Goal: Complete application form: Complete application form

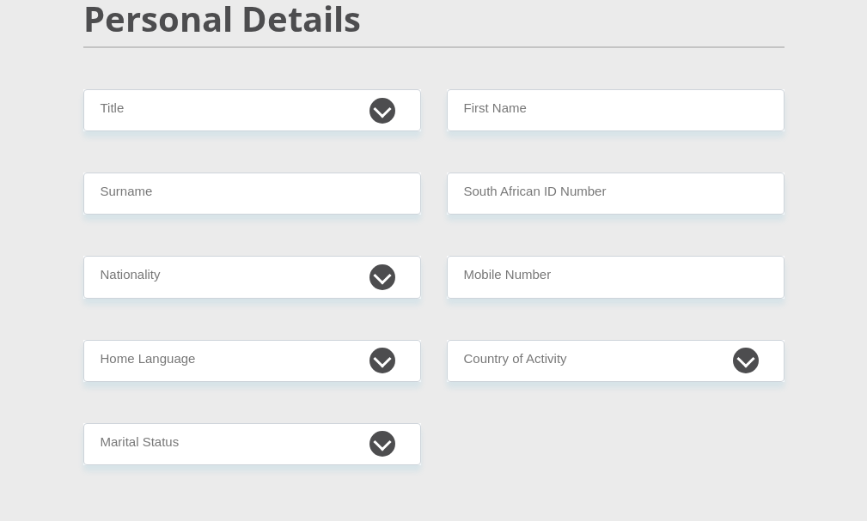
scroll to position [258, 0]
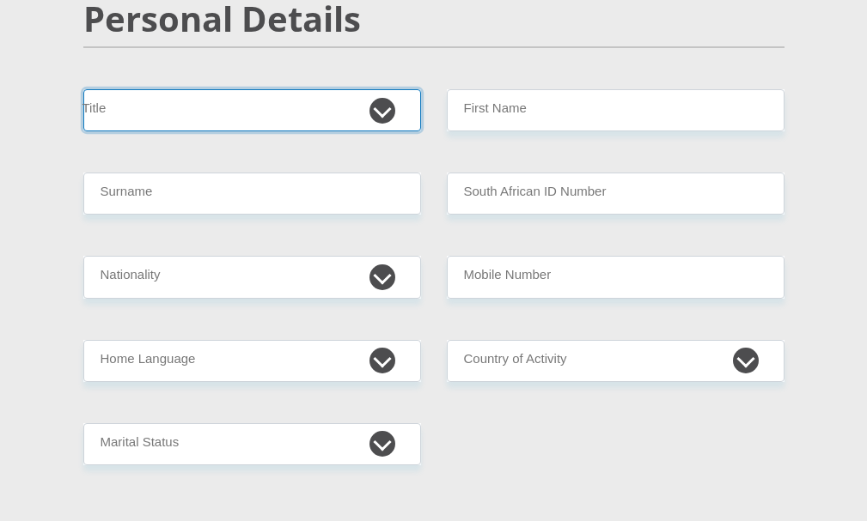
click at [376, 117] on select "Mr Ms Mrs Dr Other" at bounding box center [252, 110] width 338 height 42
select select "Mr"
click at [83, 89] on select "Mr Ms Mrs Dr Other" at bounding box center [252, 110] width 338 height 42
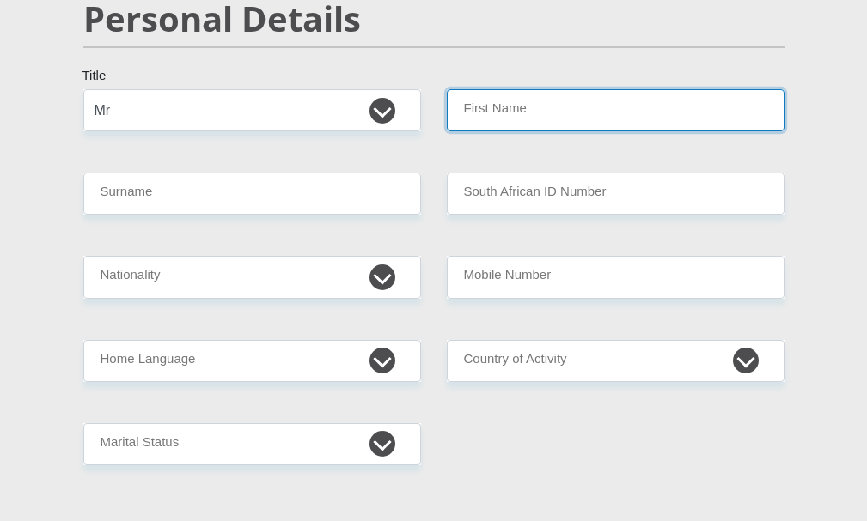
click at [524, 102] on input "First Name" at bounding box center [616, 110] width 338 height 42
type input "Zayn"
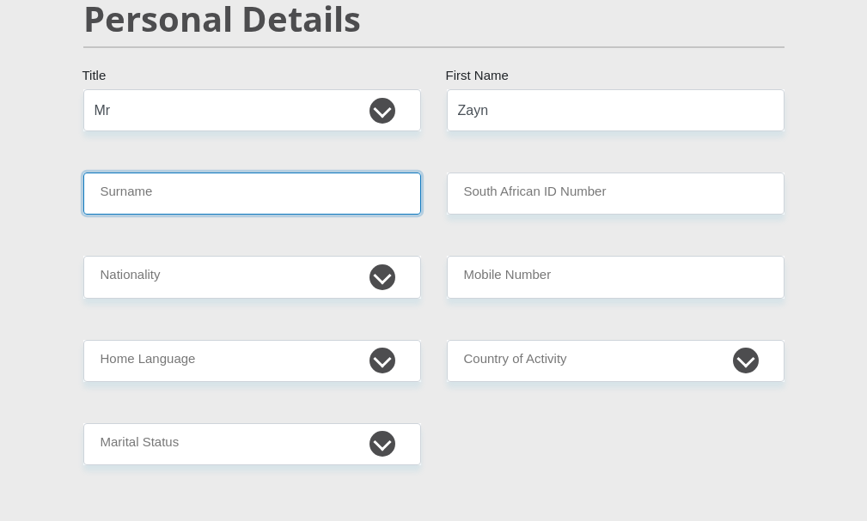
type input "DEVries"
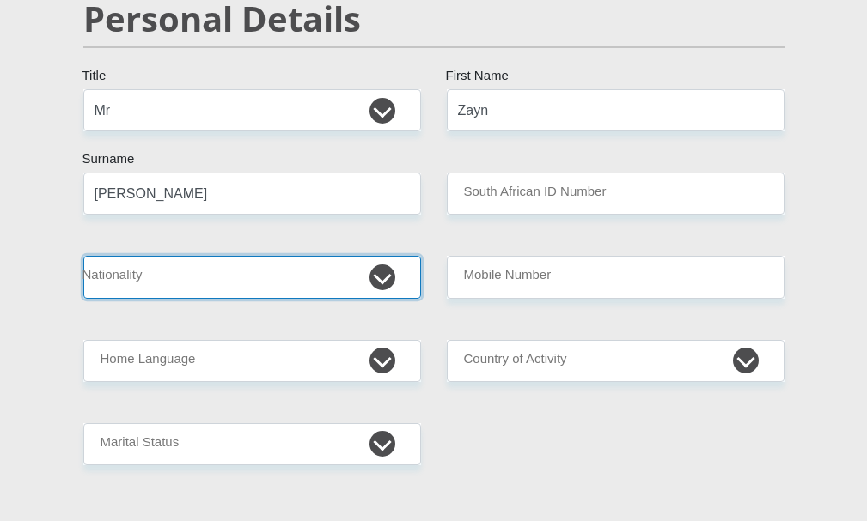
select select "ZAF"
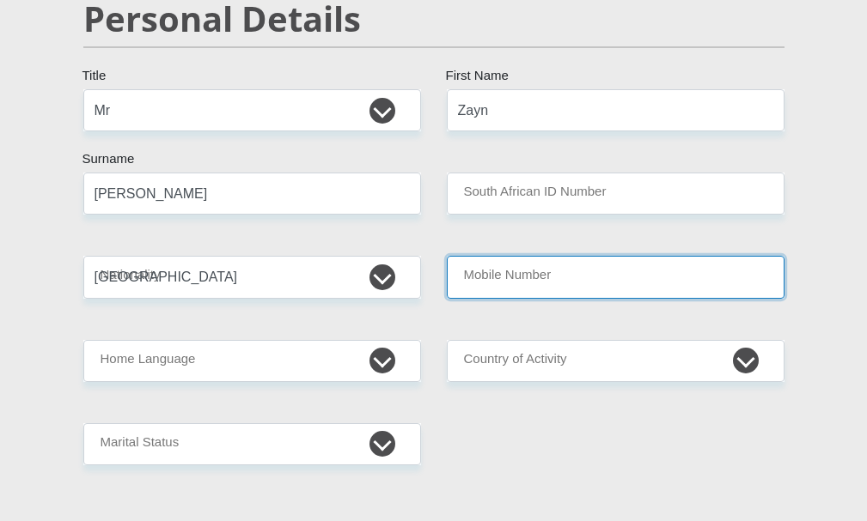
type input "0674084159"
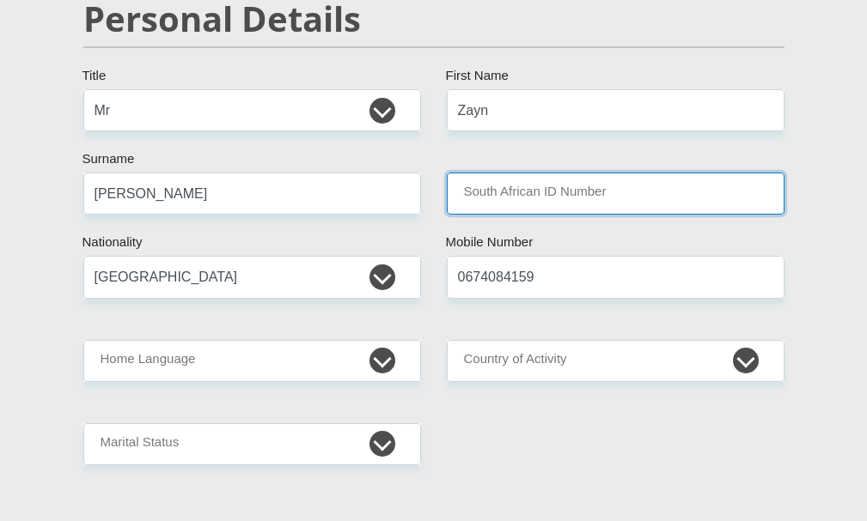
click at [521, 191] on input "South African ID Number" at bounding box center [616, 194] width 338 height 42
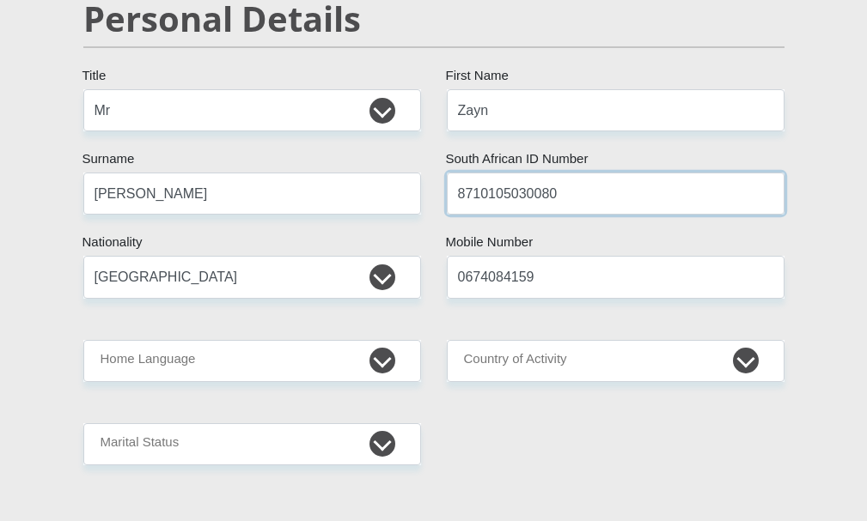
type input "8710105030080"
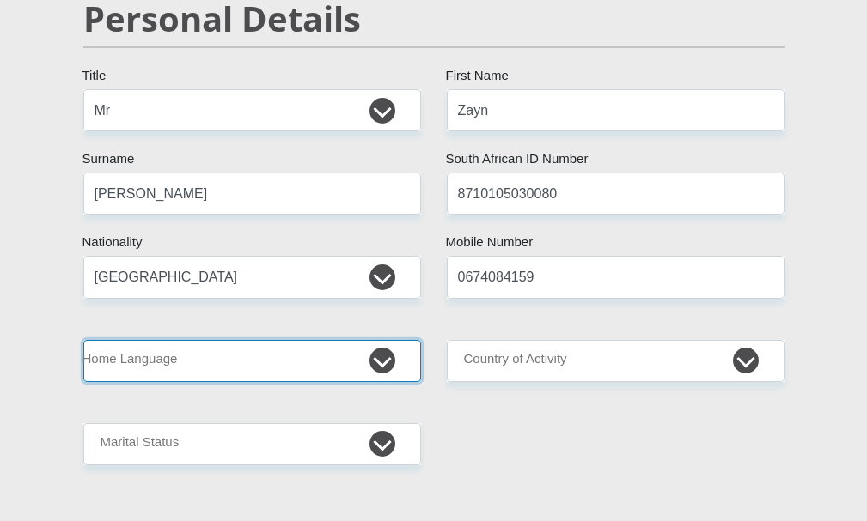
click at [379, 352] on select "Afrikaans English Sepedi South Ndebele Southern Sotho Swati Tsonga Tswana Venda…" at bounding box center [252, 361] width 338 height 42
select select "afr"
click at [83, 340] on select "Afrikaans English Sepedi South Ndebele Southern Sotho Swati Tsonga Tswana Venda…" at bounding box center [252, 361] width 338 height 42
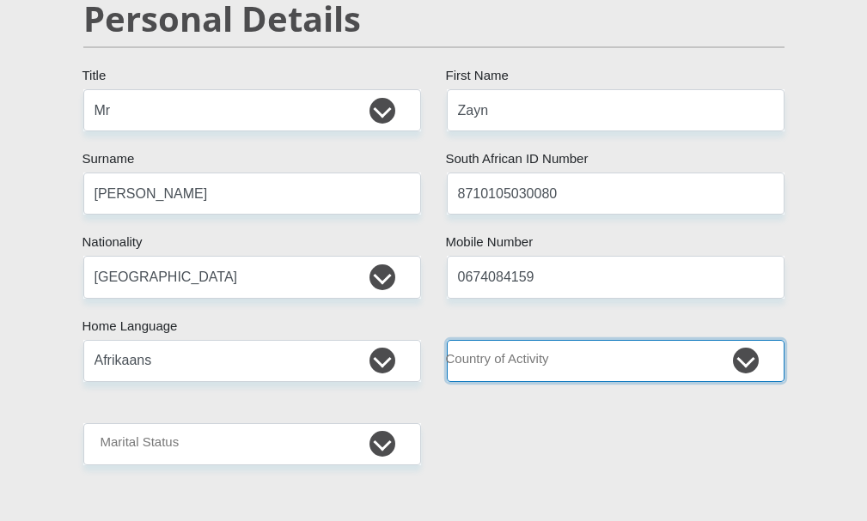
click at [749, 358] on select "South Africa Afghanistan Aland Islands Albania Algeria America Samoa American V…" at bounding box center [616, 361] width 338 height 42
select select "ZAF"
click at [447, 340] on select "South Africa Afghanistan Aland Islands Albania Algeria America Samoa American V…" at bounding box center [616, 361] width 338 height 42
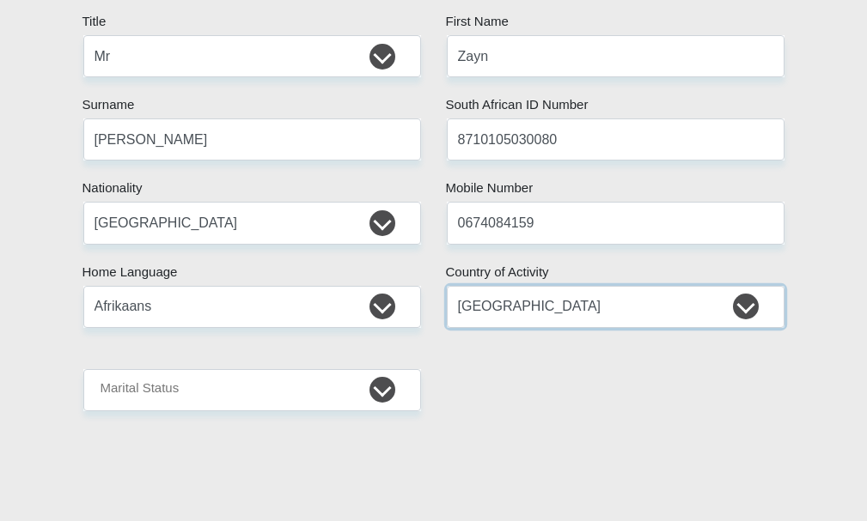
scroll to position [515, 0]
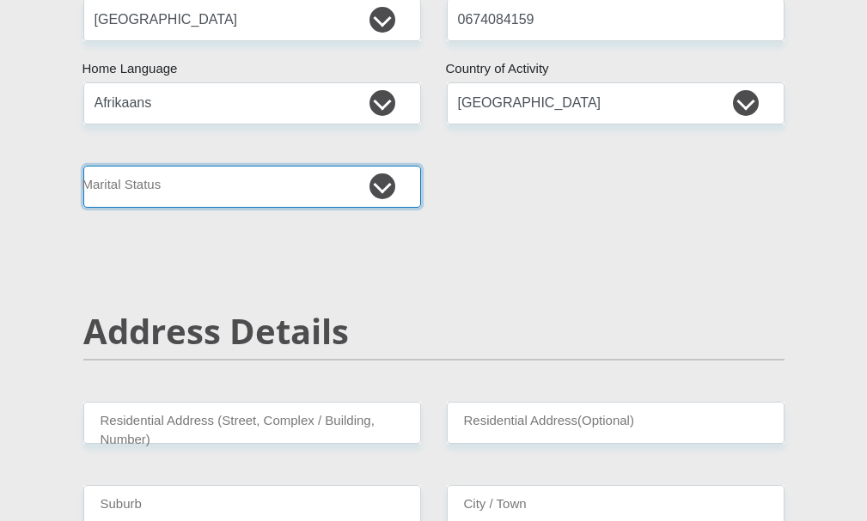
click at [384, 187] on select "Married ANC Single Divorced Widowed Married COP or Customary Law" at bounding box center [252, 187] width 338 height 42
select select "3"
click at [83, 166] on select "Married ANC Single Divorced Widowed Married COP or Customary Law" at bounding box center [252, 187] width 338 height 42
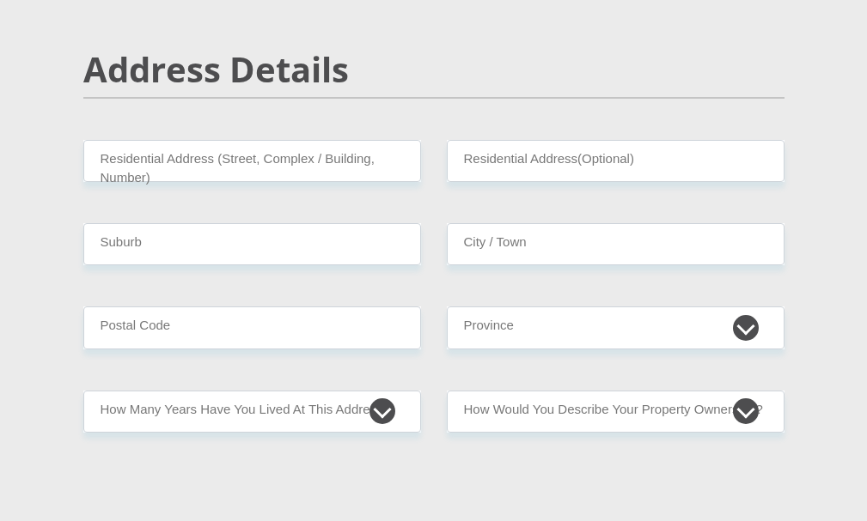
scroll to position [773, 0]
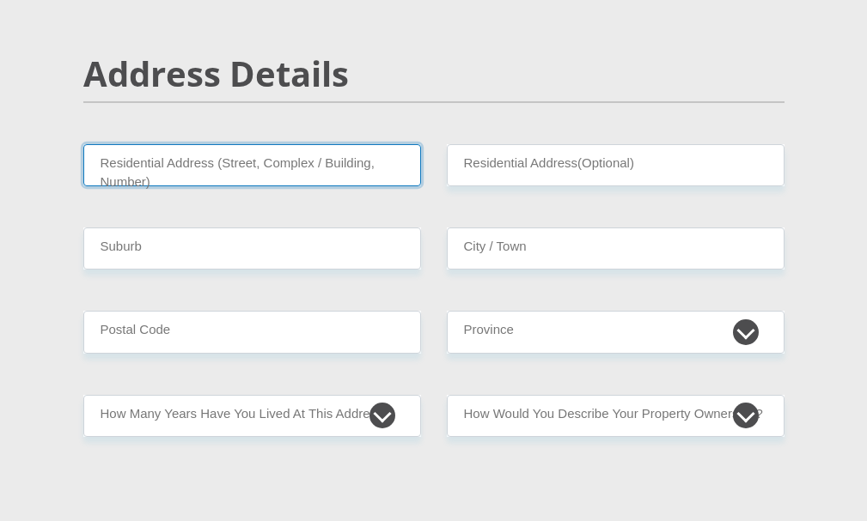
click at [254, 168] on input "Residential Address (Street, Complex / Building, Number)" at bounding box center [252, 165] width 338 height 42
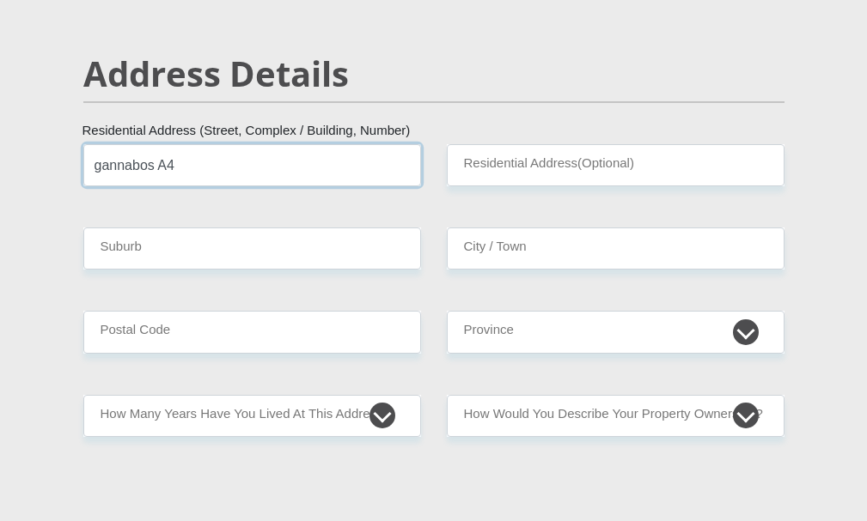
type input "gannabos A4"
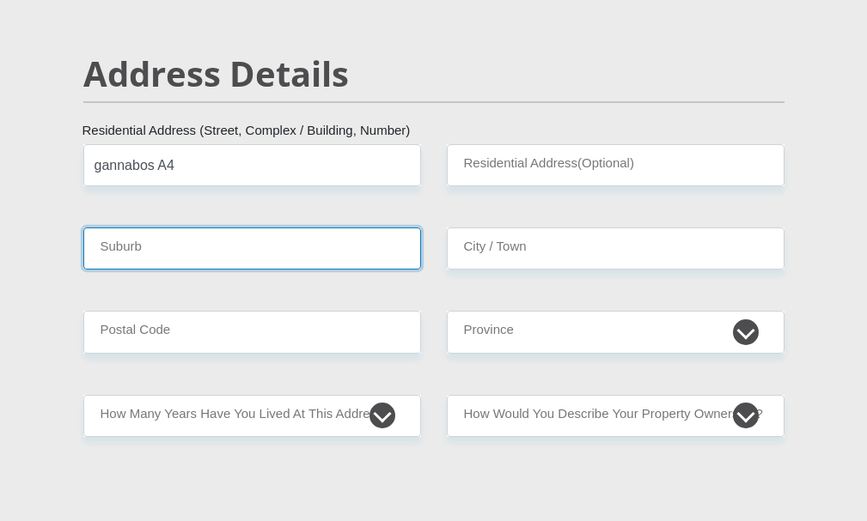
click at [173, 248] on input "Suburb" at bounding box center [252, 249] width 338 height 42
type input "Orania"
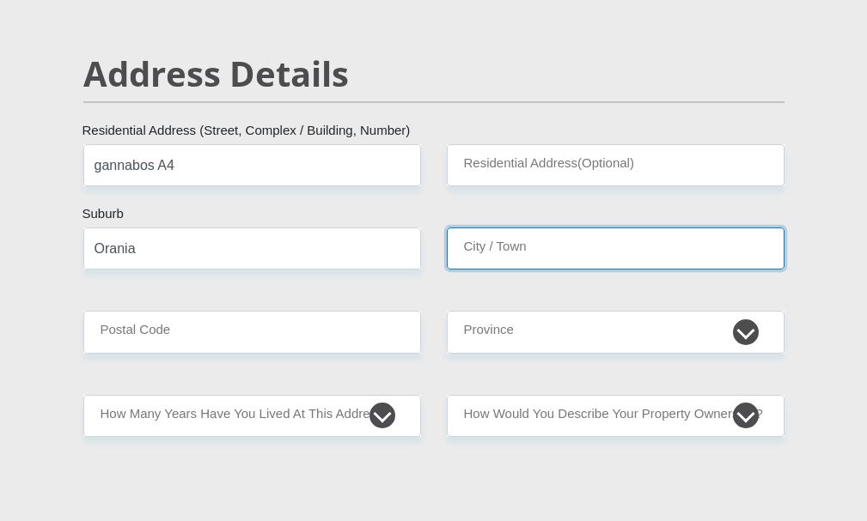
type input "Orania"
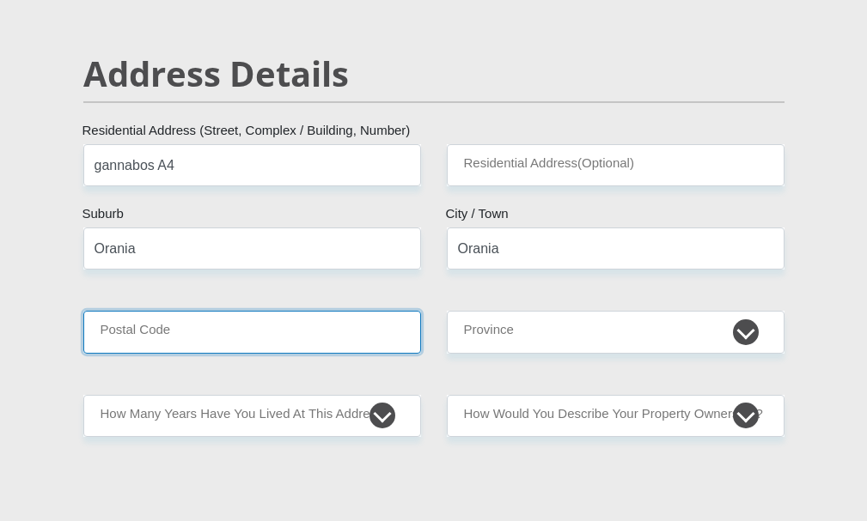
type input "8752"
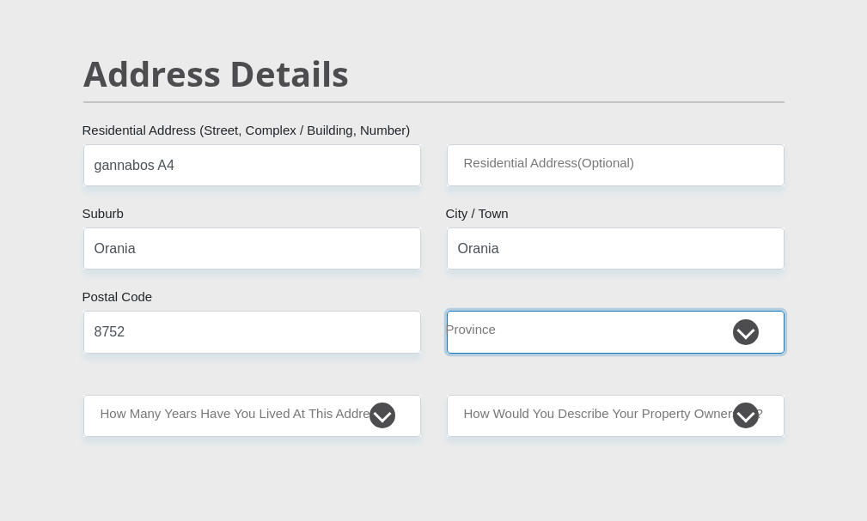
select select "Northern Cape"
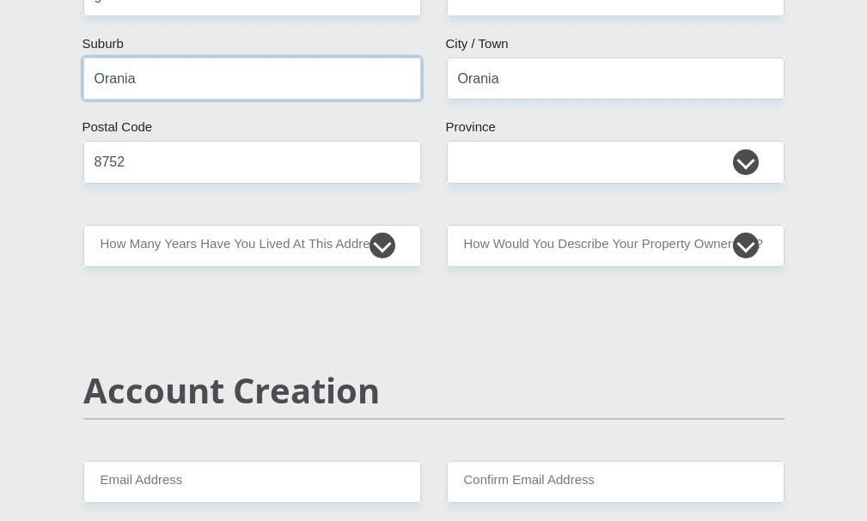
scroll to position [945, 0]
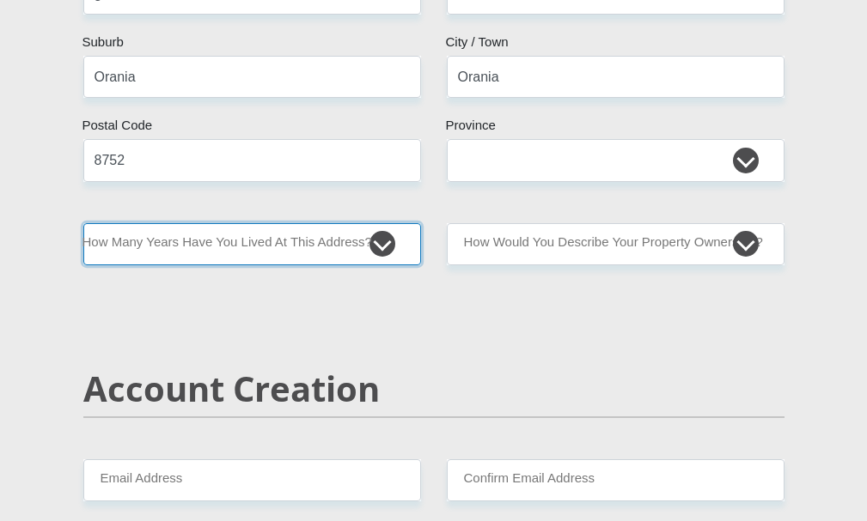
click at [389, 249] on select "less than 1 year 1-3 years 3-5 years 5+ years" at bounding box center [252, 244] width 338 height 42
select select "2"
click at [83, 223] on select "less than 1 year 1-3 years 3-5 years 5+ years" at bounding box center [252, 244] width 338 height 42
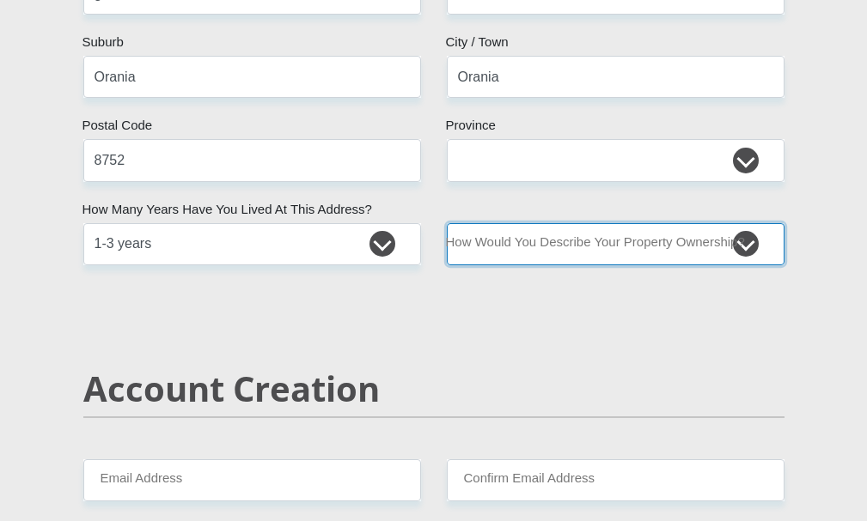
click at [745, 238] on select "Owned Rented Family Owned Company Dwelling" at bounding box center [616, 244] width 338 height 42
select select "Rented"
click at [447, 223] on select "Owned Rented Family Owned Company Dwelling" at bounding box center [616, 244] width 338 height 42
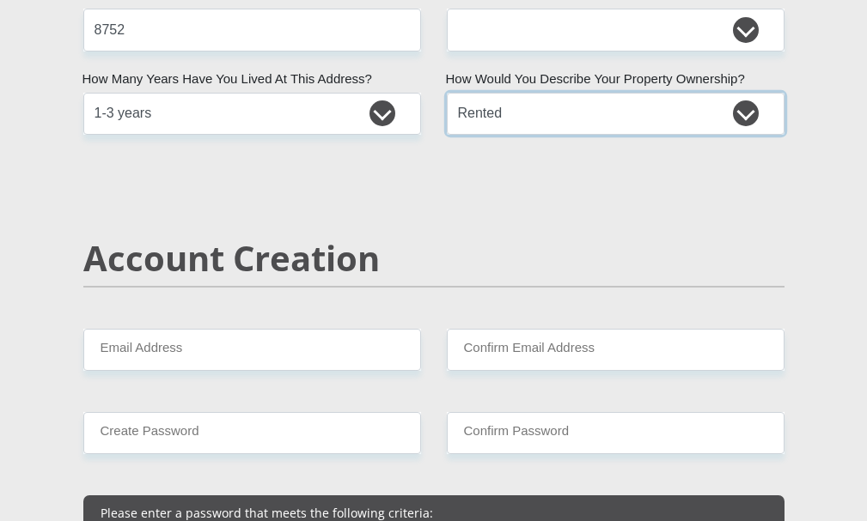
scroll to position [1116, 0]
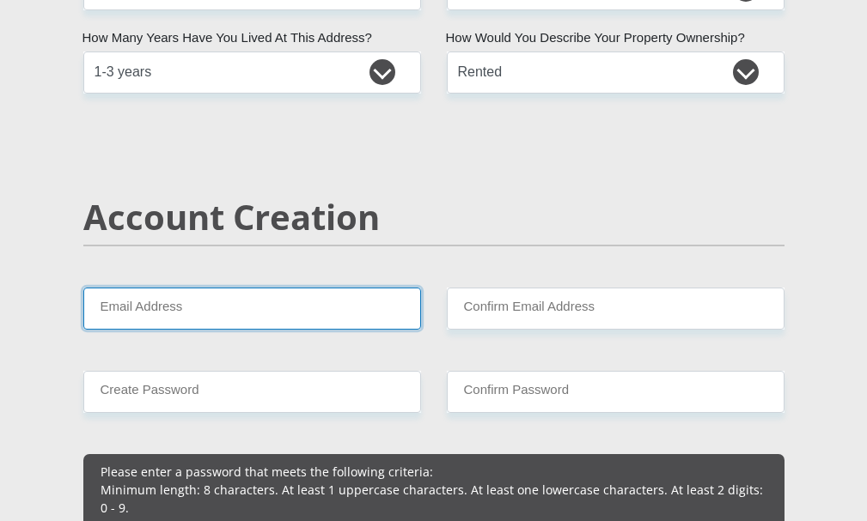
click at [254, 319] on input "Email Address" at bounding box center [252, 309] width 338 height 42
type input "stokkies76@yahoo.com"
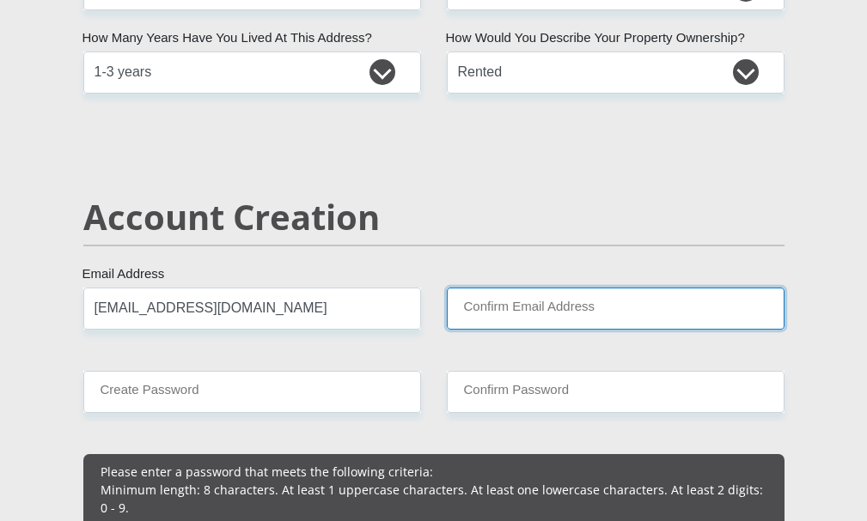
type input "stokkies76@yahoo.com"
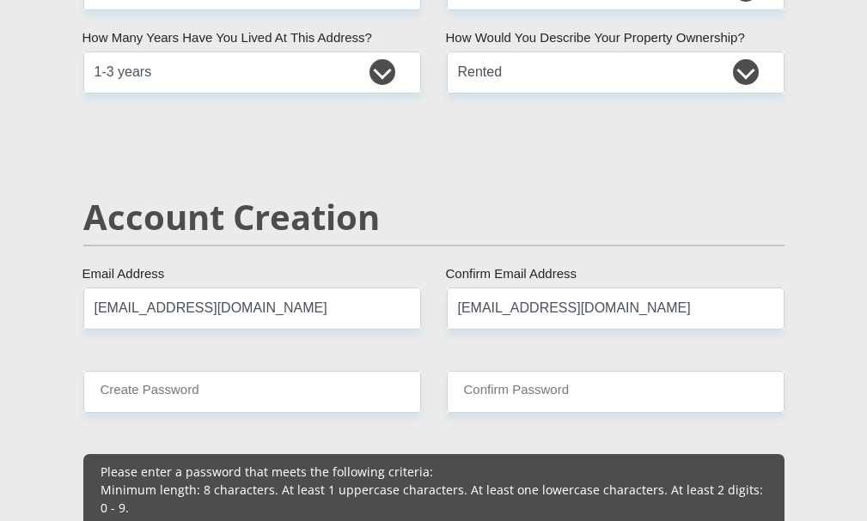
type input "0674084159"
type input "Zayn"
type input "DE Vries"
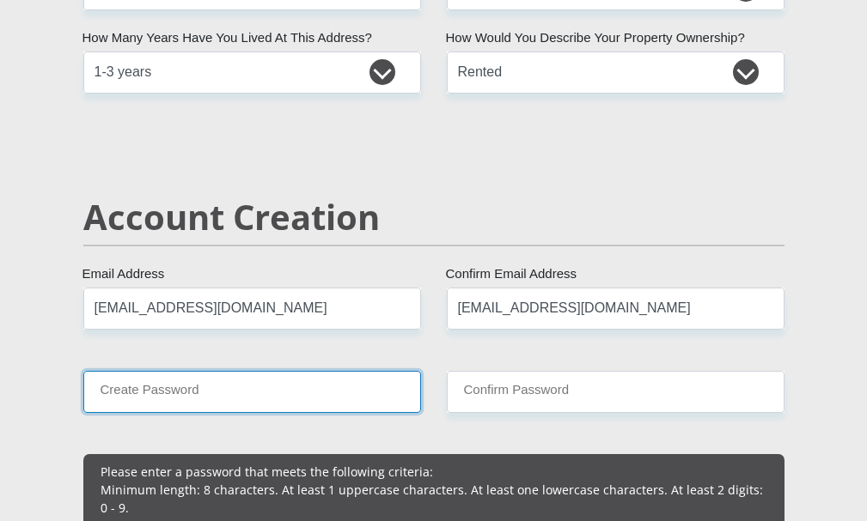
click at [273, 389] on input "Create Password" at bounding box center [252, 392] width 338 height 42
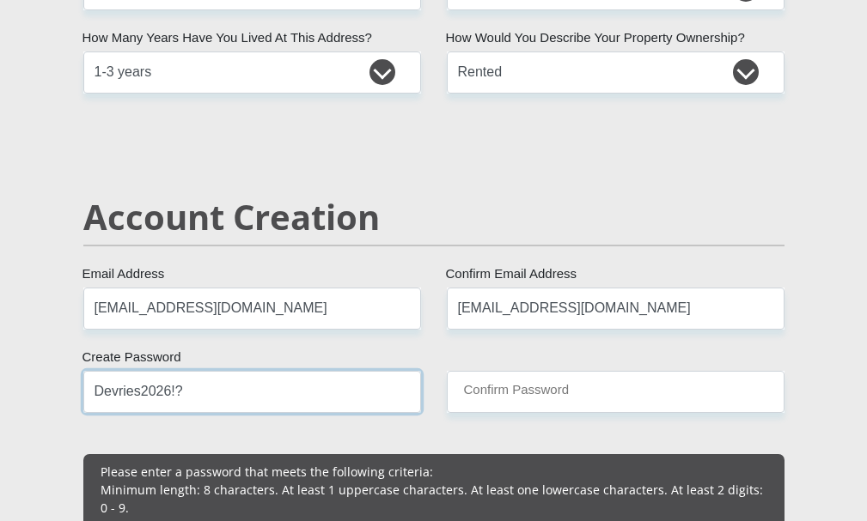
type input "Devries2026!?"
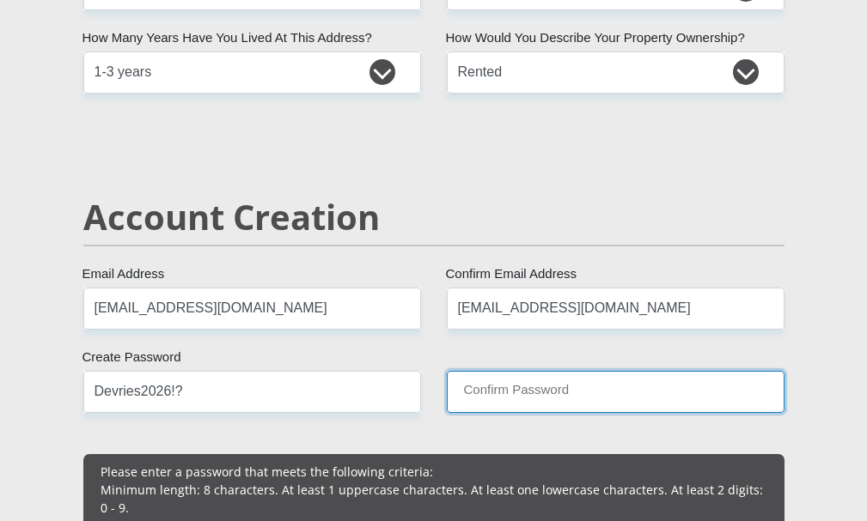
click at [492, 389] on input "Confirm Password" at bounding box center [616, 392] width 338 height 42
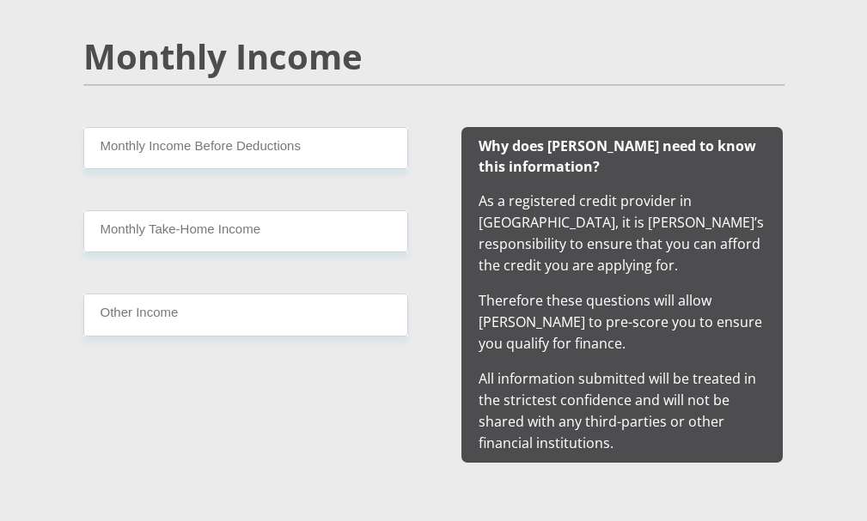
scroll to position [1718, 0]
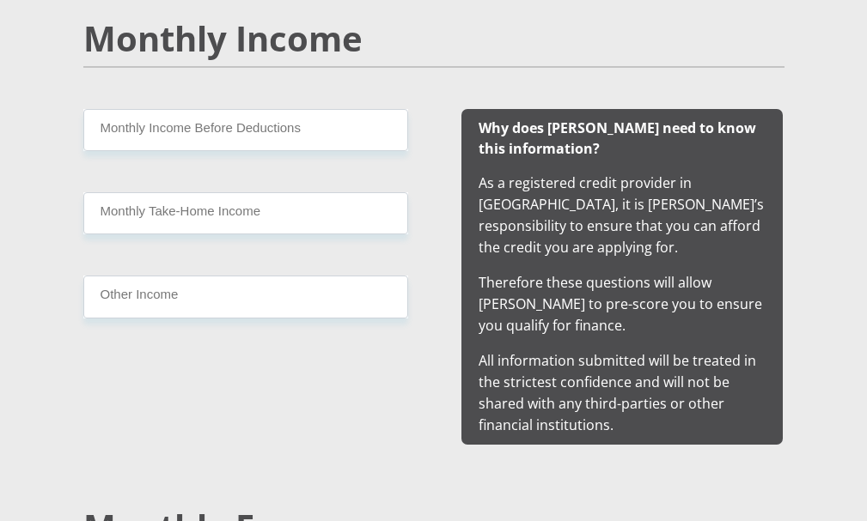
type input "Devries2026!?"
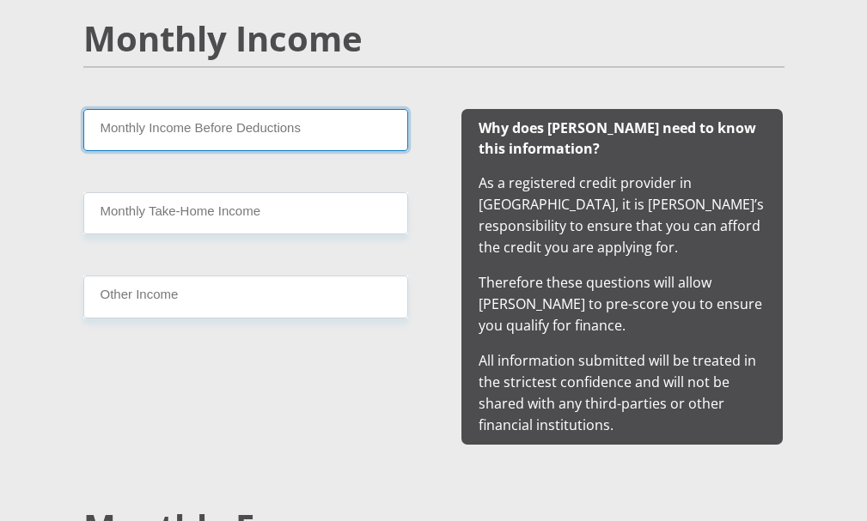
click at [184, 130] on input "Monthly Income Before Deductions" at bounding box center [245, 130] width 325 height 42
type input "10652"
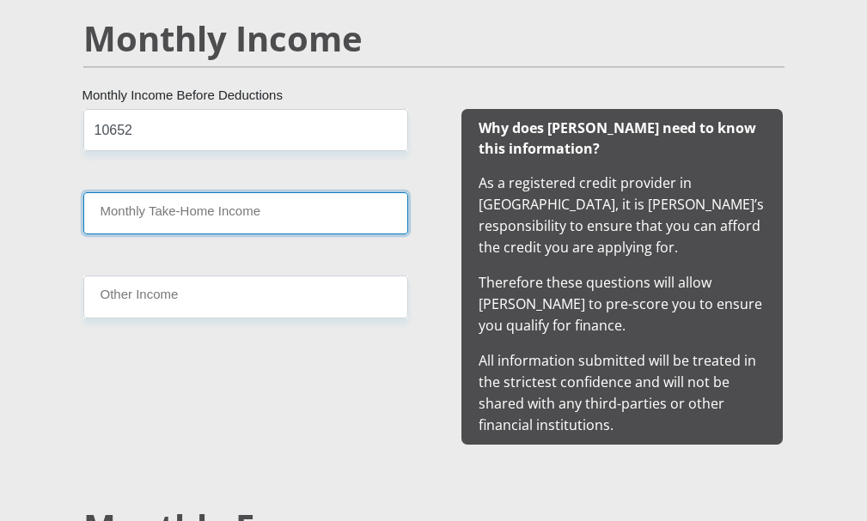
click at [168, 211] on input "Monthly Take-Home Income" at bounding box center [245, 213] width 325 height 42
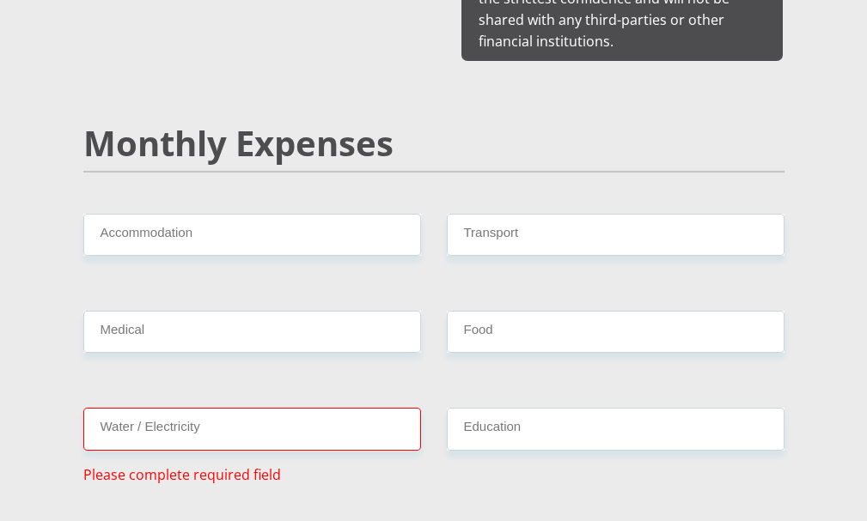
scroll to position [2061, 0]
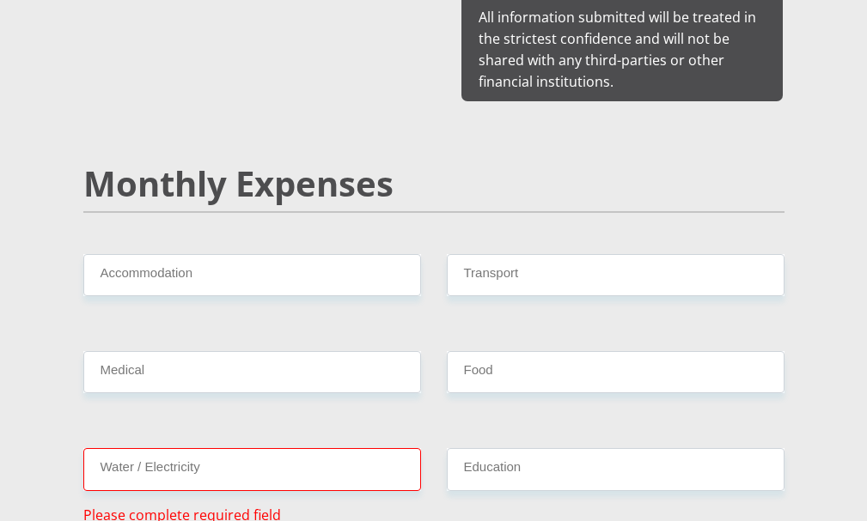
type input "8000"
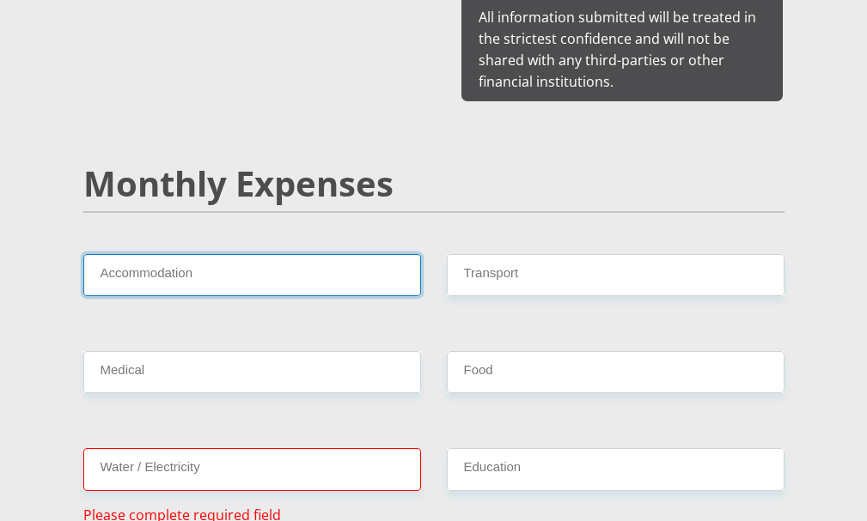
click at [213, 267] on input "Accommodation" at bounding box center [252, 275] width 338 height 42
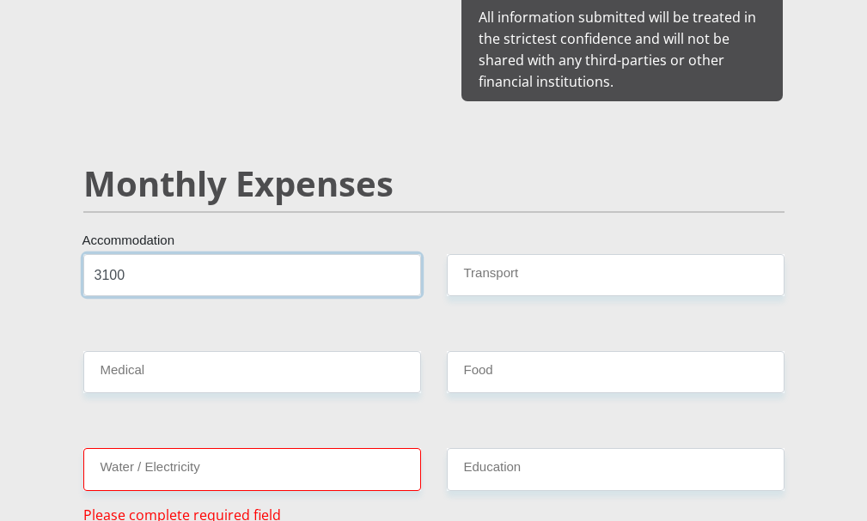
type input "3100"
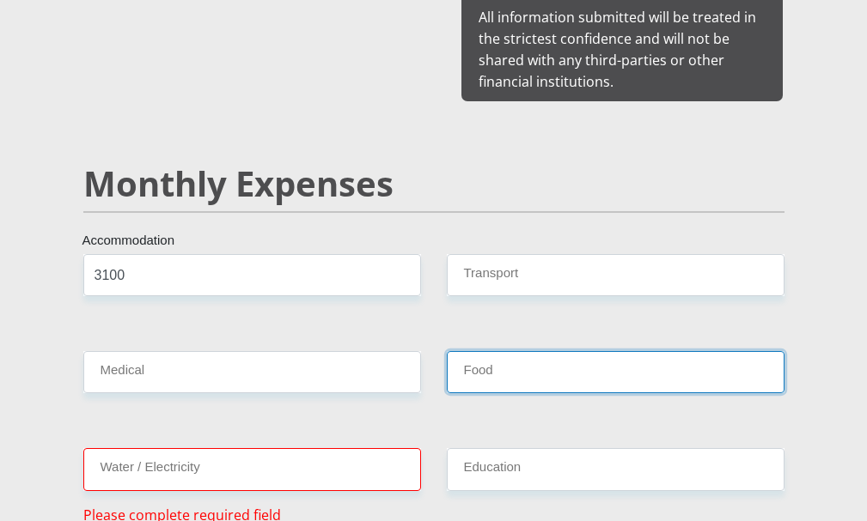
click at [544, 365] on input "Food" at bounding box center [616, 372] width 338 height 42
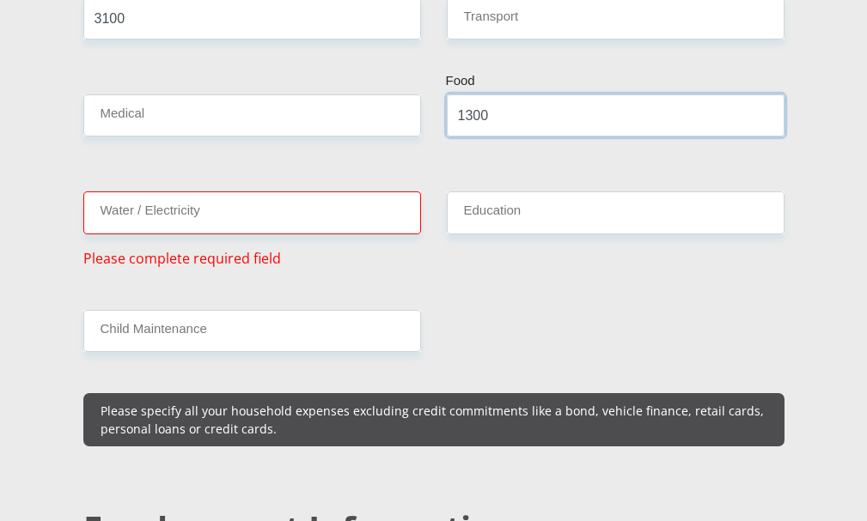
scroll to position [2319, 0]
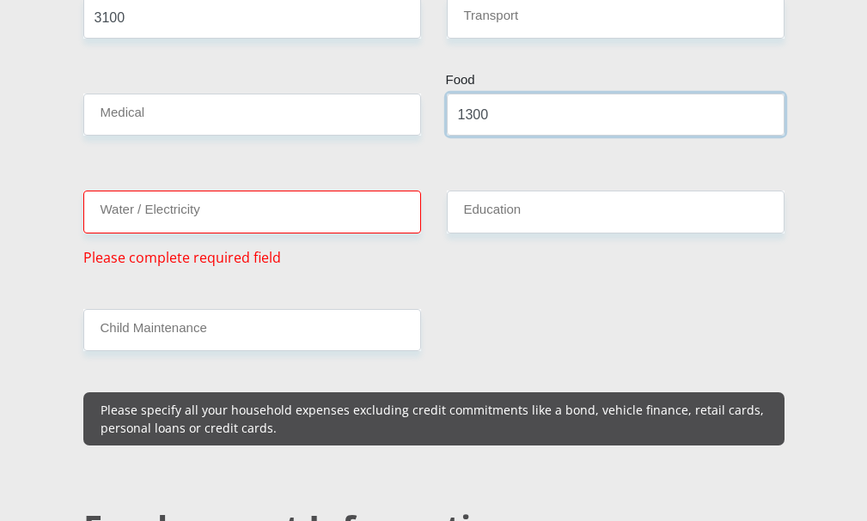
type input "1300"
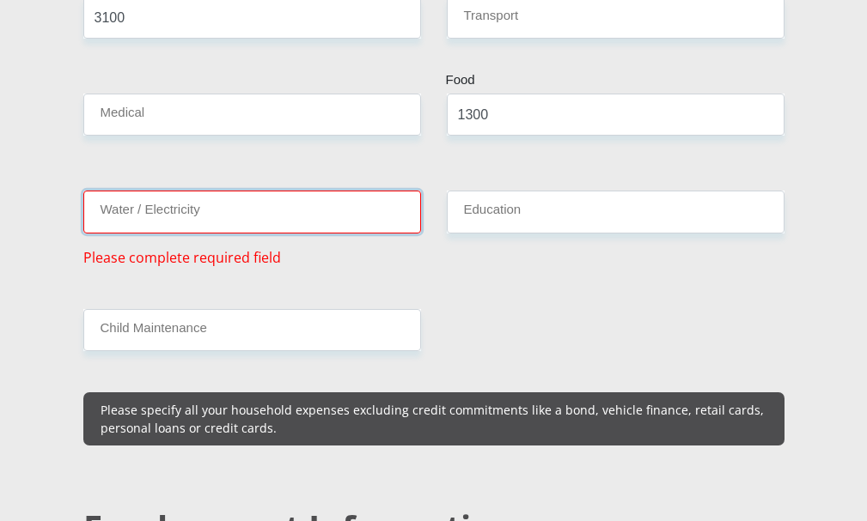
click at [222, 207] on input "Water / Electricity" at bounding box center [252, 212] width 338 height 42
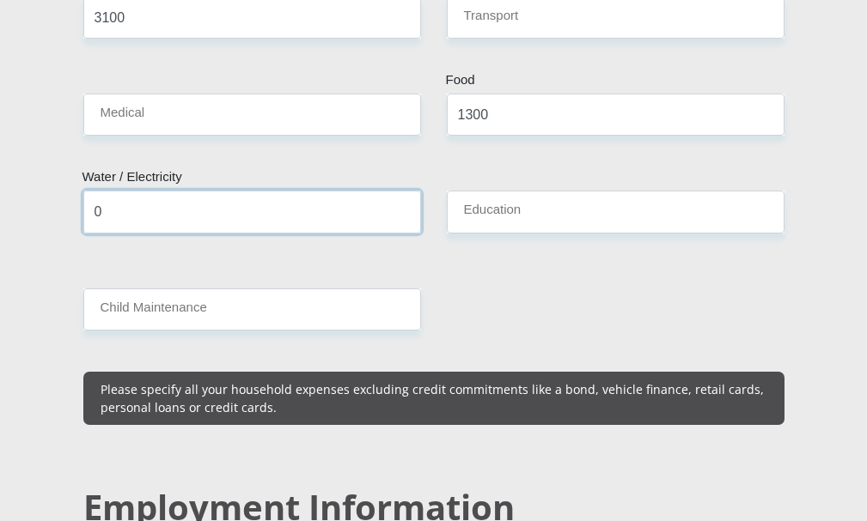
type input "0"
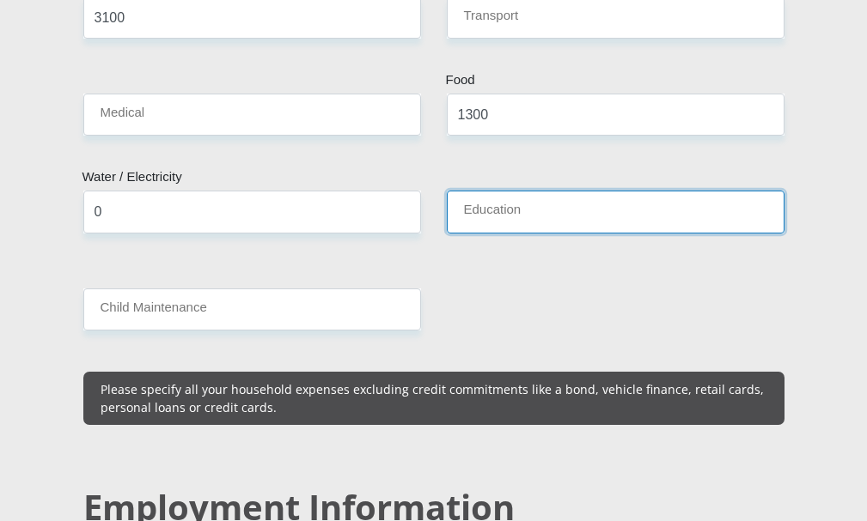
click at [493, 202] on input "Education" at bounding box center [616, 212] width 338 height 42
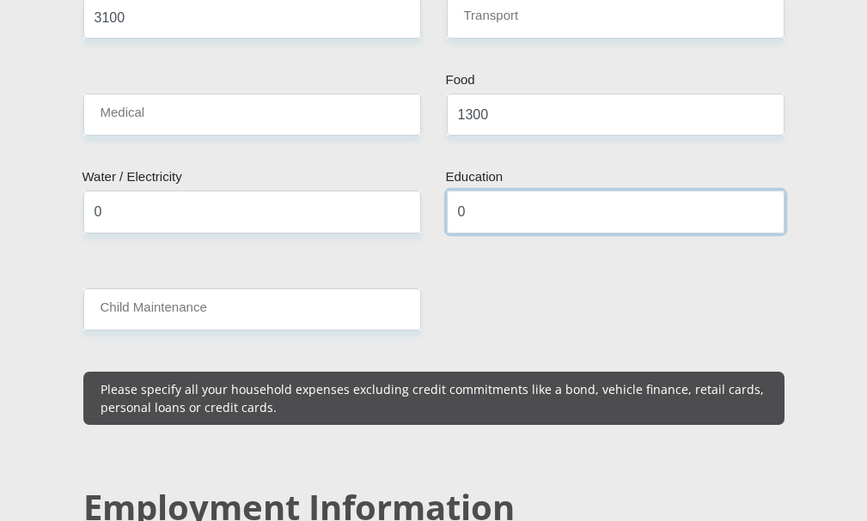
type input "0"
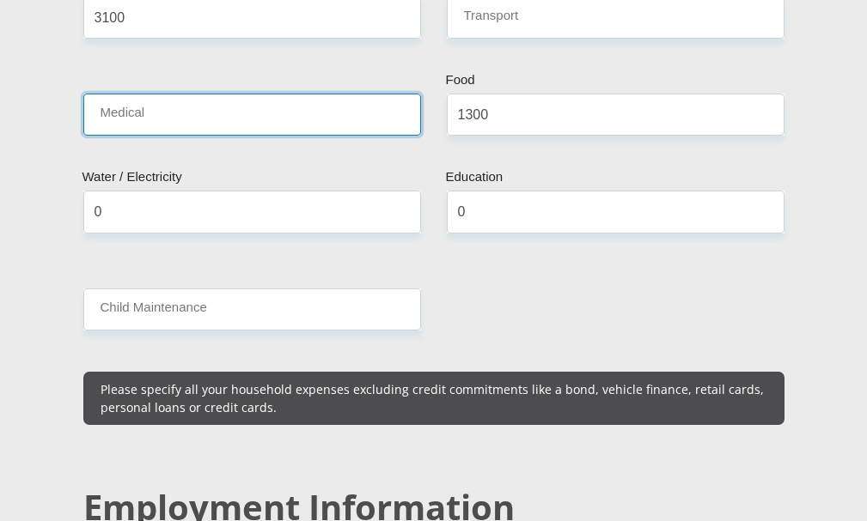
click at [145, 105] on input "Medical" at bounding box center [252, 115] width 338 height 42
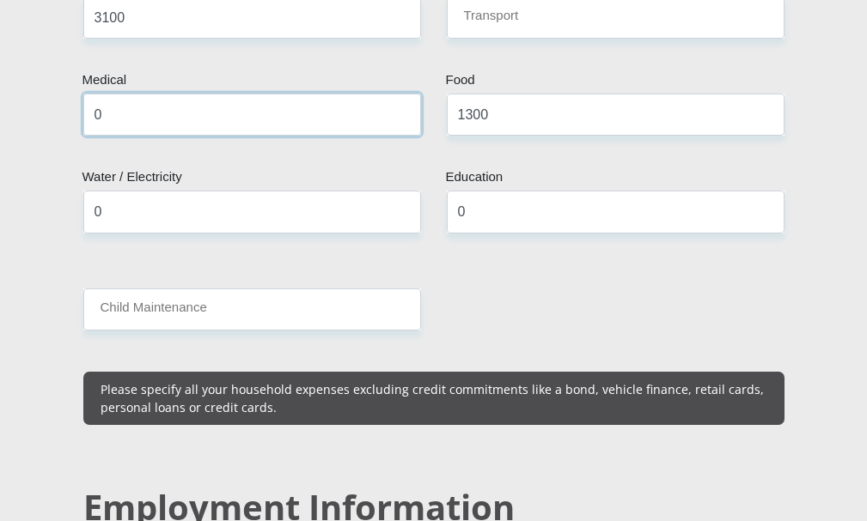
type input "0"
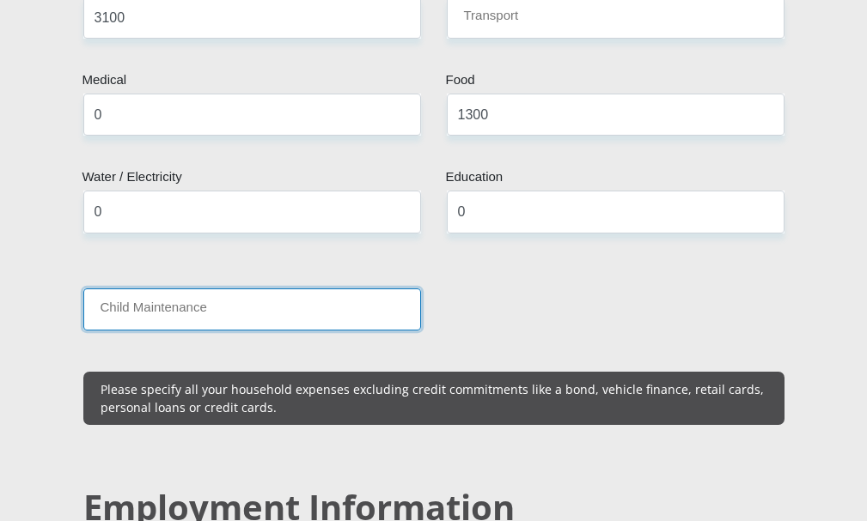
click at [149, 307] on input "Child Maintenance" at bounding box center [252, 310] width 338 height 42
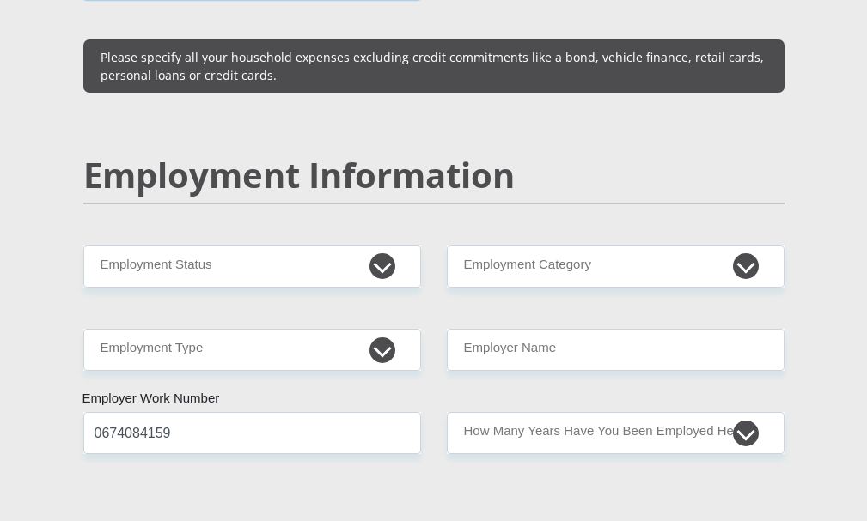
scroll to position [2662, 0]
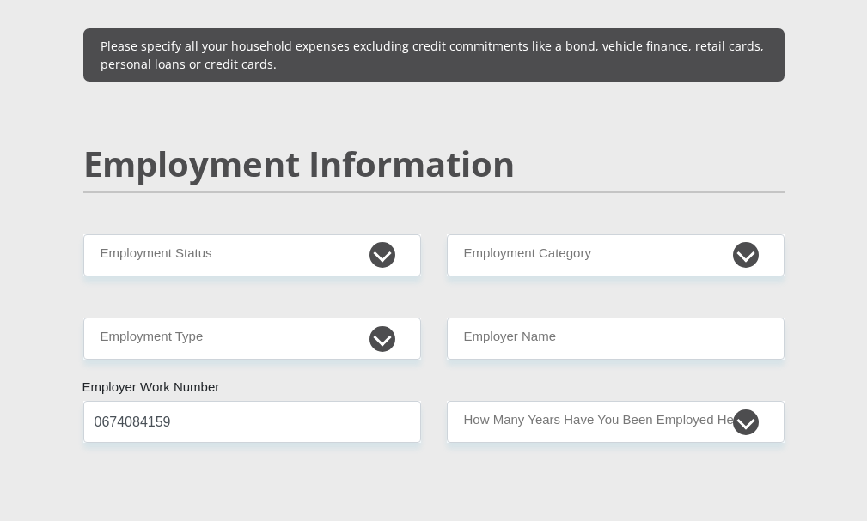
type input "0"
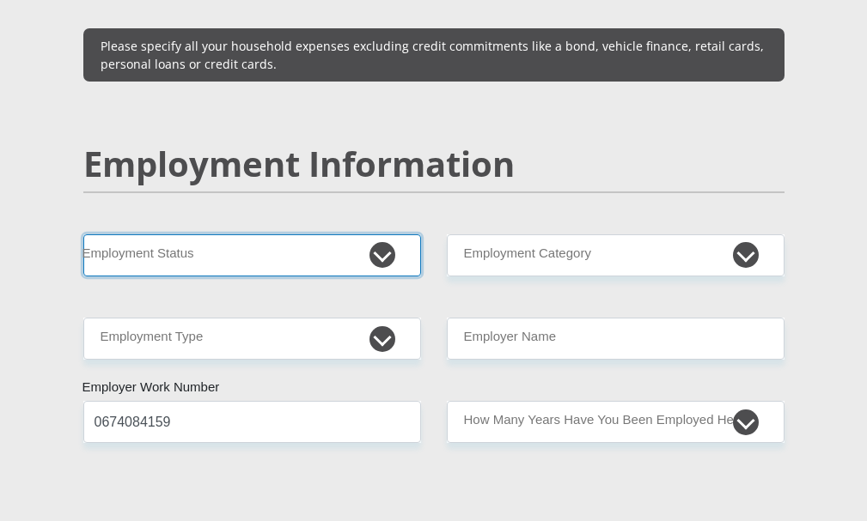
click at [385, 245] on select "Permanent/Full-time Part-time/Casual Contract Worker Self-Employed Housewife Re…" at bounding box center [252, 255] width 338 height 42
select select "1"
click at [83, 234] on select "Permanent/Full-time Part-time/Casual Contract Worker Self-Employed Housewife Re…" at bounding box center [252, 255] width 338 height 42
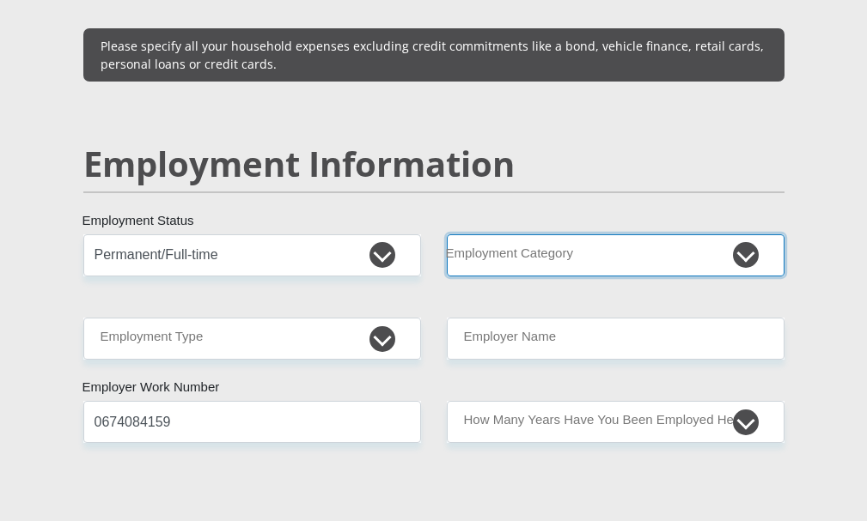
click at [739, 246] on select "AGRICULTURE ALCOHOL & TOBACCO CONSTRUCTION MATERIALS METALLURGY EQUIPMENT FOR R…" at bounding box center [616, 255] width 338 height 42
select select "6"
click at [447, 234] on select "AGRICULTURE ALCOHOL & TOBACCO CONSTRUCTION MATERIALS METALLURGY EQUIPMENT FOR R…" at bounding box center [616, 255] width 338 height 42
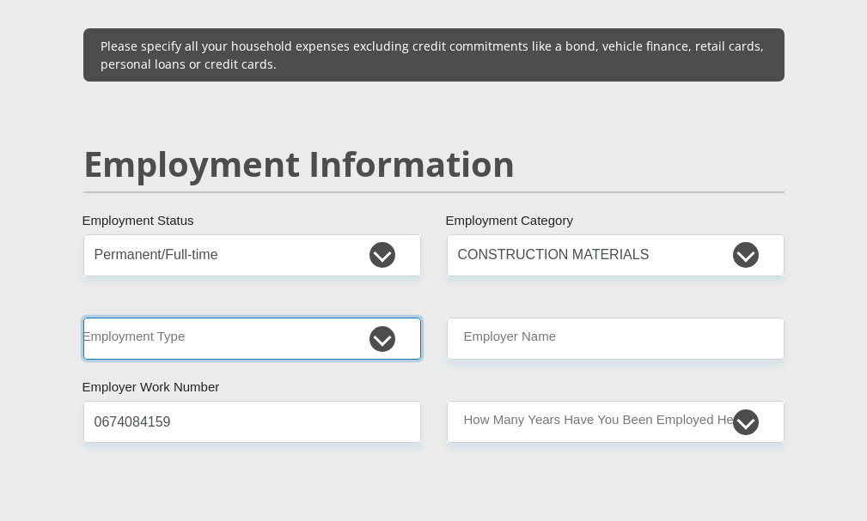
click at [374, 329] on select "College/Lecturer Craft Seller Creative Driver Executive Farmer Forces - Non Com…" at bounding box center [252, 339] width 338 height 42
select select "Non Licenced Professional"
click at [83, 318] on select "College/Lecturer Craft Seller Creative Driver Executive Farmer Forces - Non Com…" at bounding box center [252, 339] width 338 height 42
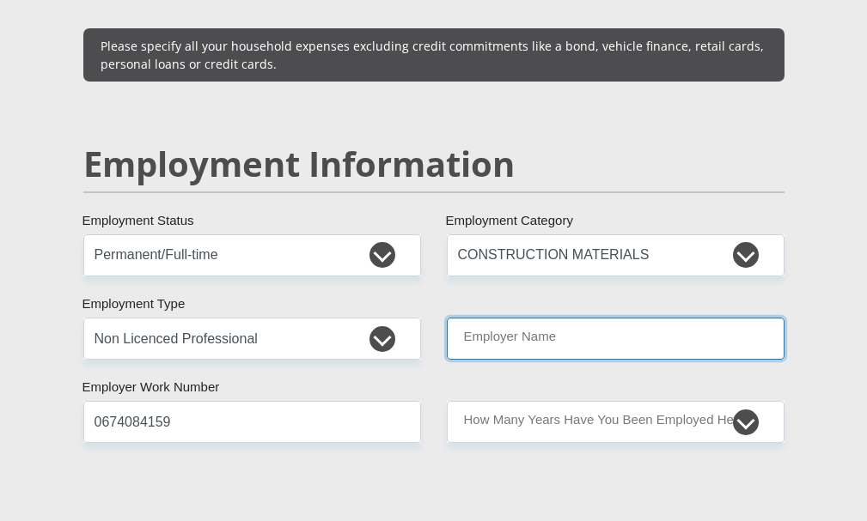
click at [574, 338] on input "Employer Name" at bounding box center [616, 339] width 338 height 42
type input "Oraniadorpsraad"
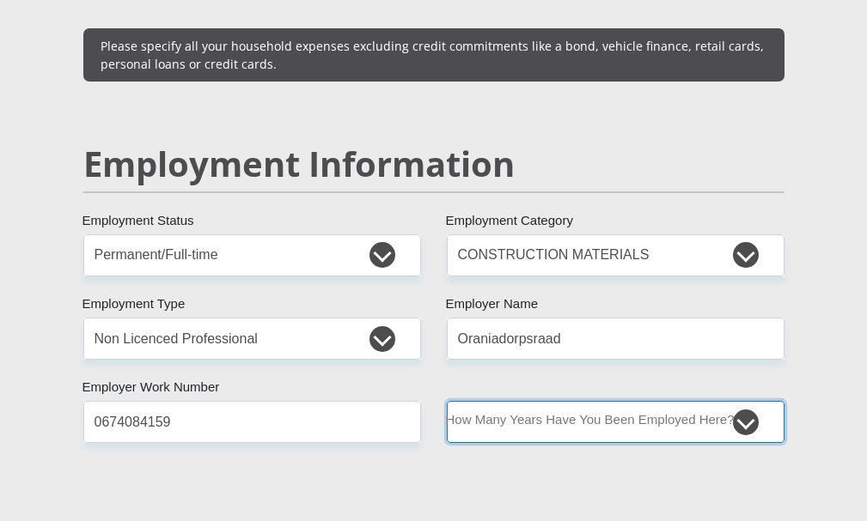
click at [738, 401] on select "less than 1 year 1-3 years 3-5 years 5+ years" at bounding box center [616, 422] width 338 height 42
select select "60"
click at [447, 401] on select "less than 1 year 1-3 years 3-5 years 5+ years" at bounding box center [616, 422] width 338 height 42
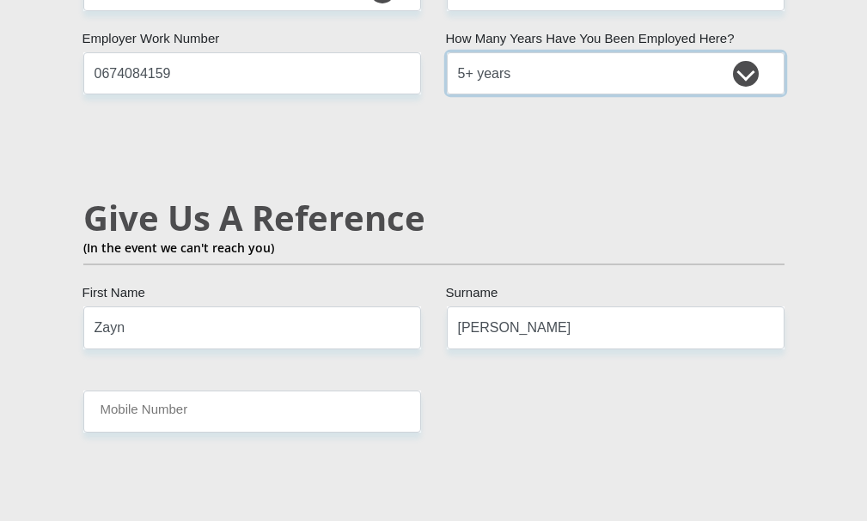
scroll to position [3092, 0]
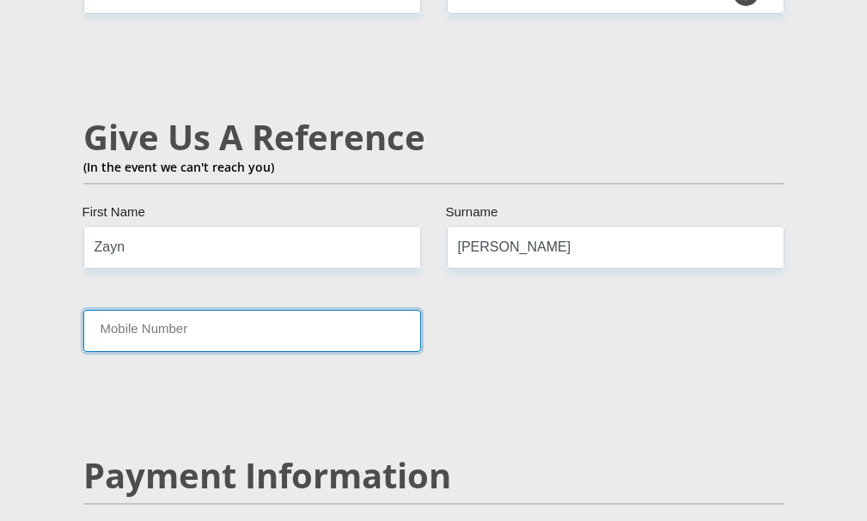
click at [189, 321] on input "Mobile Number" at bounding box center [252, 331] width 338 height 42
type input "0674084159"
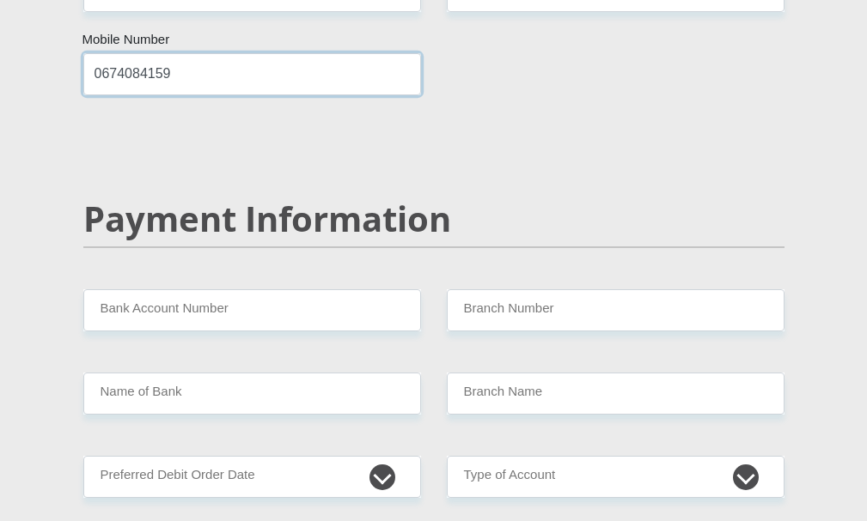
scroll to position [3349, 0]
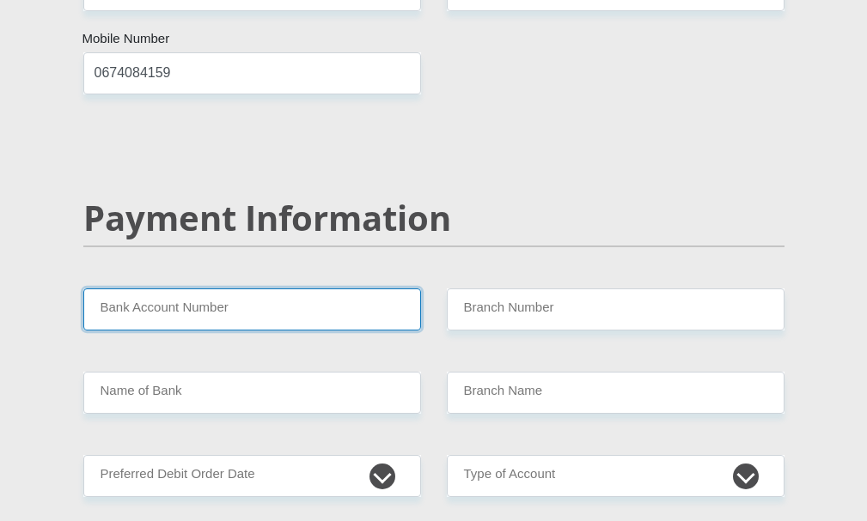
click at [207, 302] on input "Bank Account Number" at bounding box center [252, 310] width 338 height 42
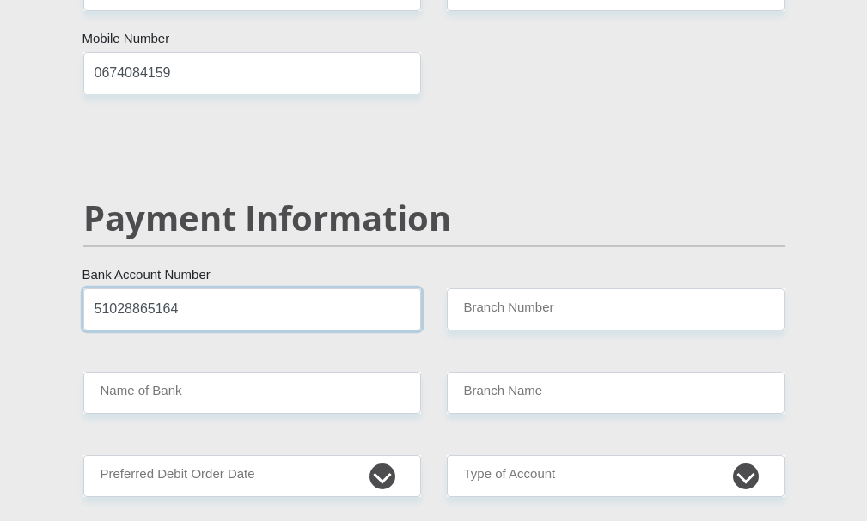
type input "51028865164"
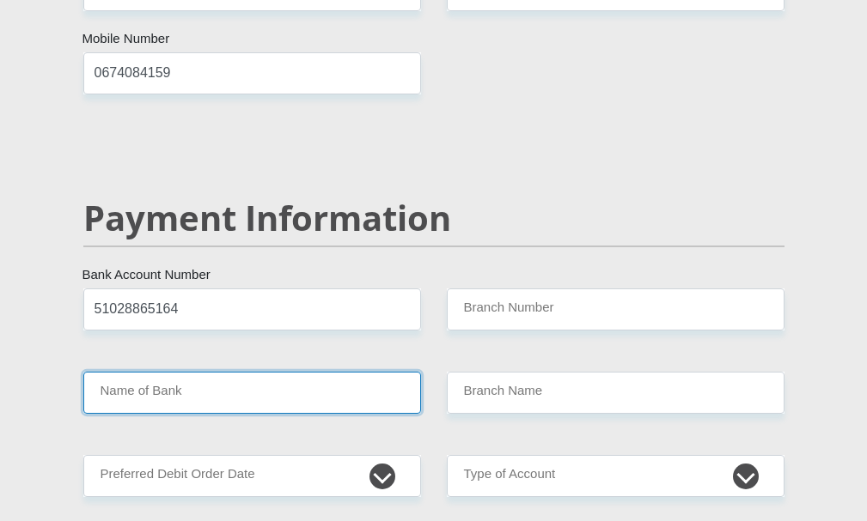
click at [165, 386] on input "Name of Bank" at bounding box center [252, 393] width 338 height 42
click at [179, 386] on input "Name of Bank" at bounding box center [252, 393] width 338 height 42
drag, startPoint x: 178, startPoint y: 386, endPoint x: 154, endPoint y: 379, distance: 25.3
click at [154, 379] on input "Name of Bank" at bounding box center [252, 393] width 338 height 42
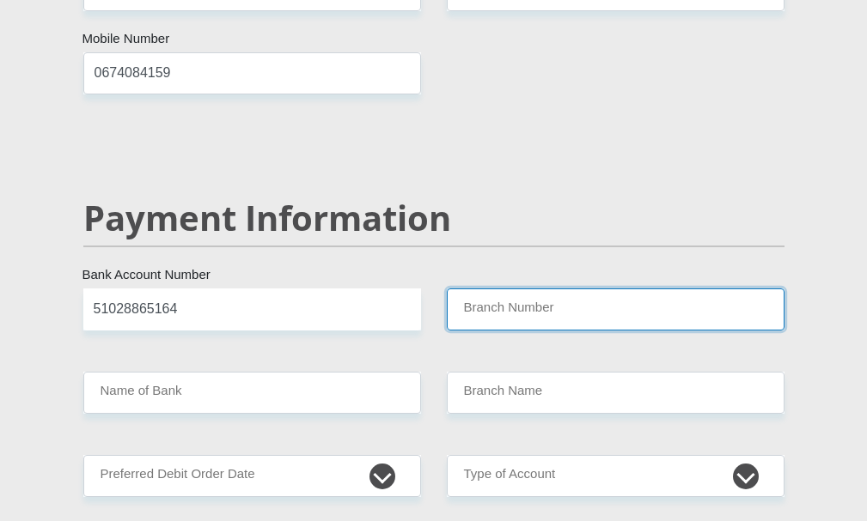
click at [520, 302] on input "Branch Number" at bounding box center [616, 310] width 338 height 42
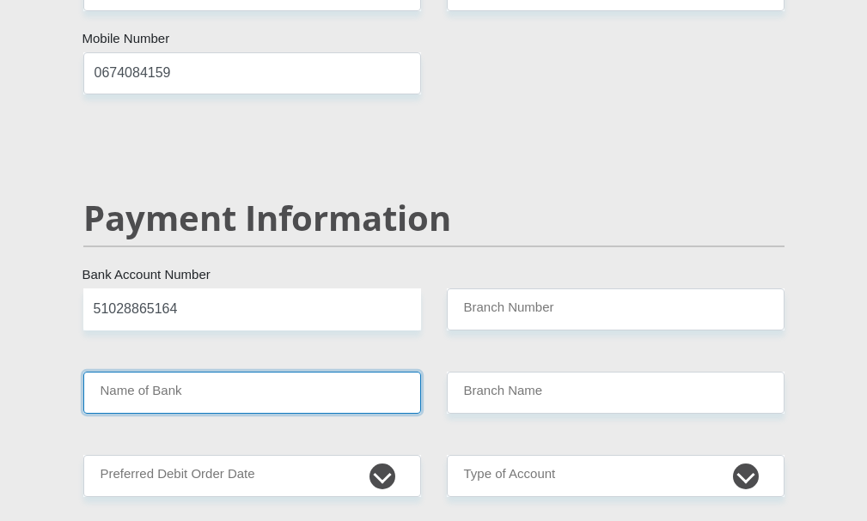
click at [216, 381] on input "Name of Bank" at bounding box center [252, 393] width 338 height 42
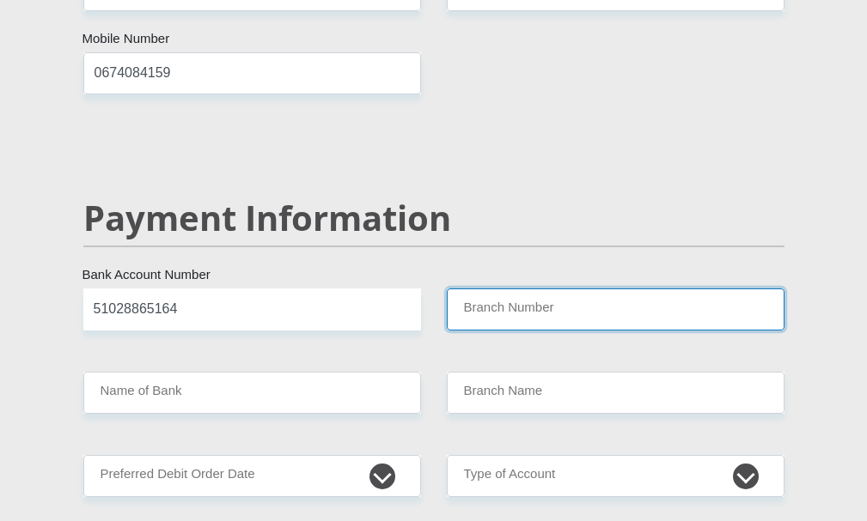
click at [551, 299] on input "Branch Number" at bounding box center [616, 310] width 338 height 42
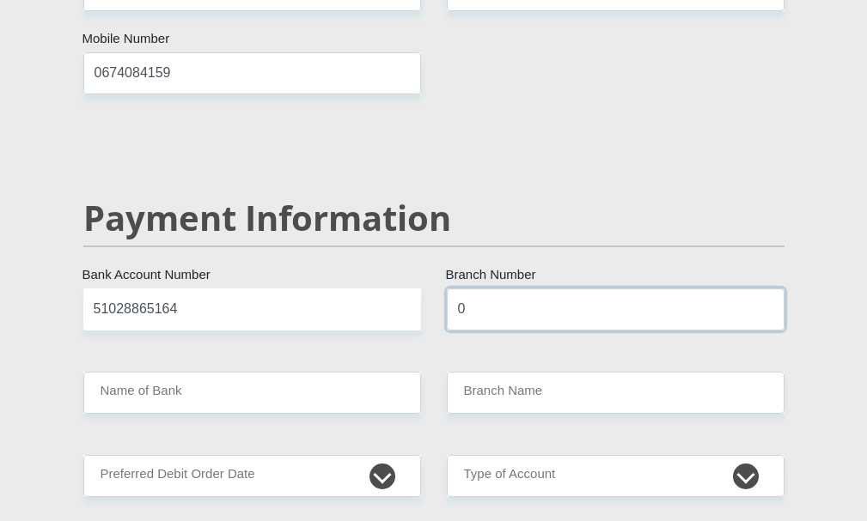
type input "0"
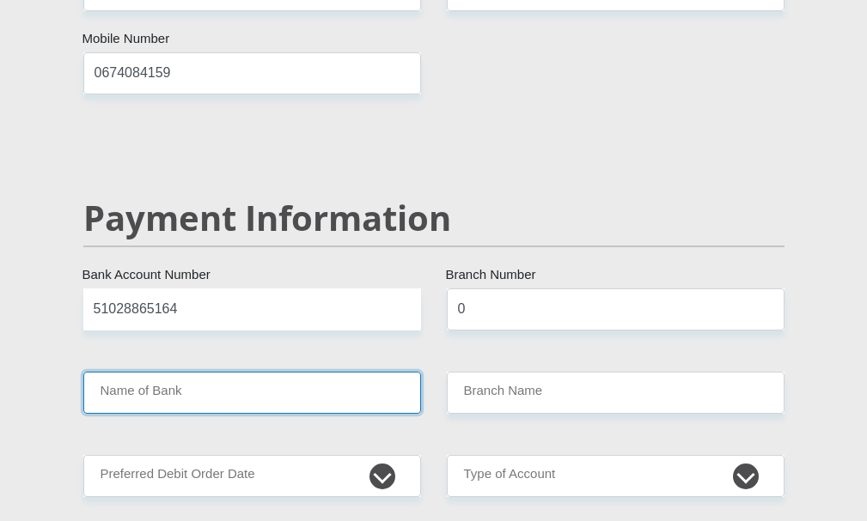
click at [152, 380] on input "Name of Bank" at bounding box center [252, 393] width 338 height 42
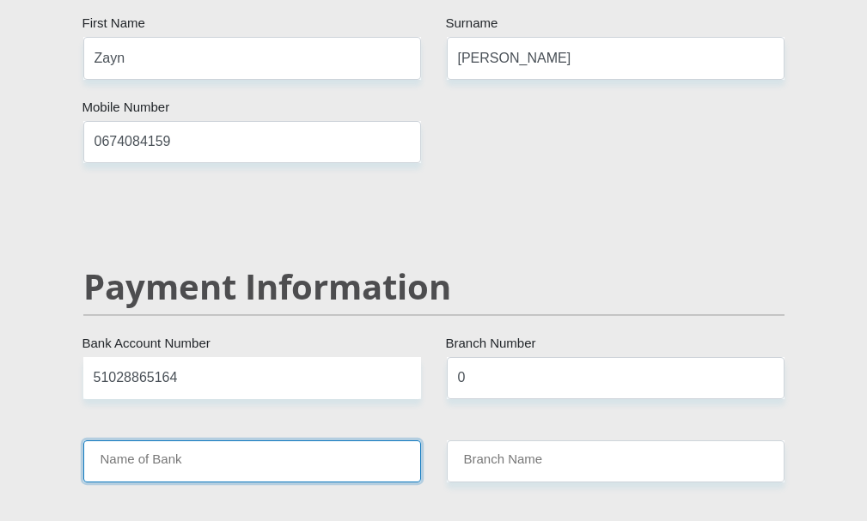
scroll to position [3264, 0]
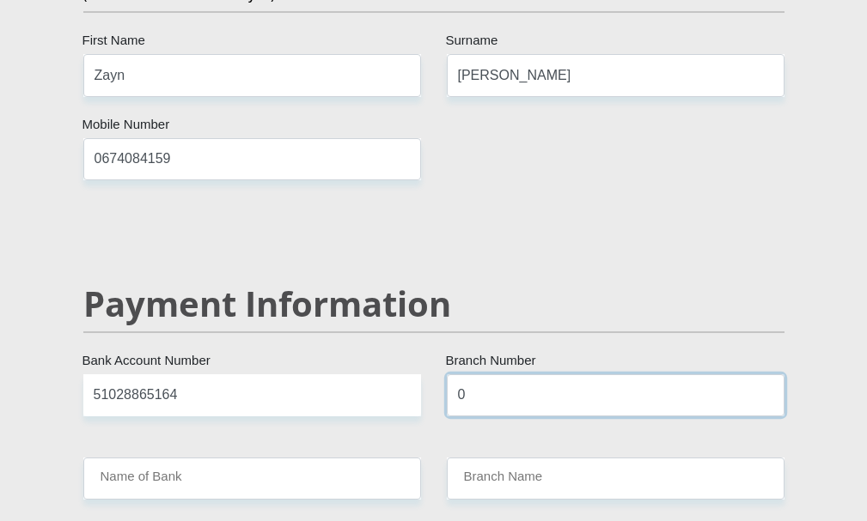
click at [487, 388] on input "0" at bounding box center [616, 395] width 338 height 42
type input "678910"
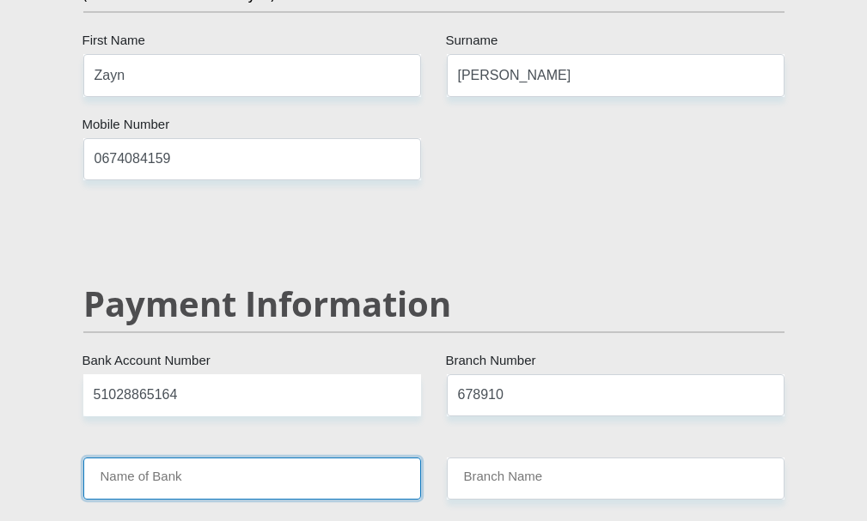
click at [175, 475] on input "Name of Bank" at bounding box center [252, 479] width 338 height 42
type input "TYME BANK LIMITED"
type input "TYME ROSEBANK"
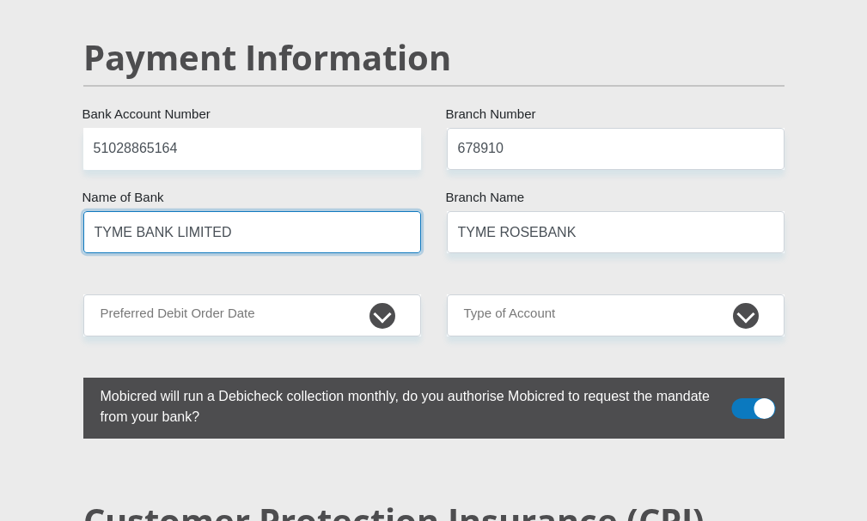
scroll to position [3521, 0]
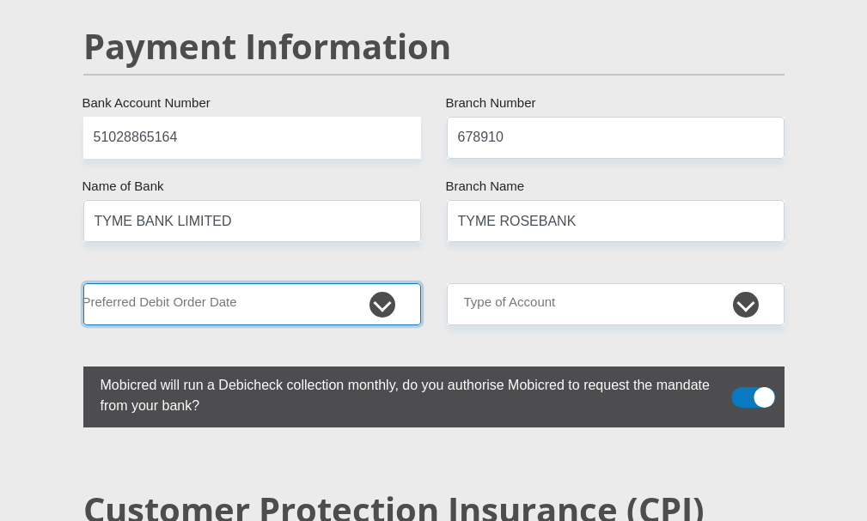
click at [372, 299] on select "1st 2nd 3rd 4th 5th 7th 18th 19th 20th 21st 22nd 23rd 24th 25th 26th 27th 28th …" at bounding box center [252, 304] width 338 height 42
select select "27"
click at [83, 283] on select "1st 2nd 3rd 4th 5th 7th 18th 19th 20th 21st 22nd 23rd 24th 25th 26th 27th 28th …" at bounding box center [252, 304] width 338 height 42
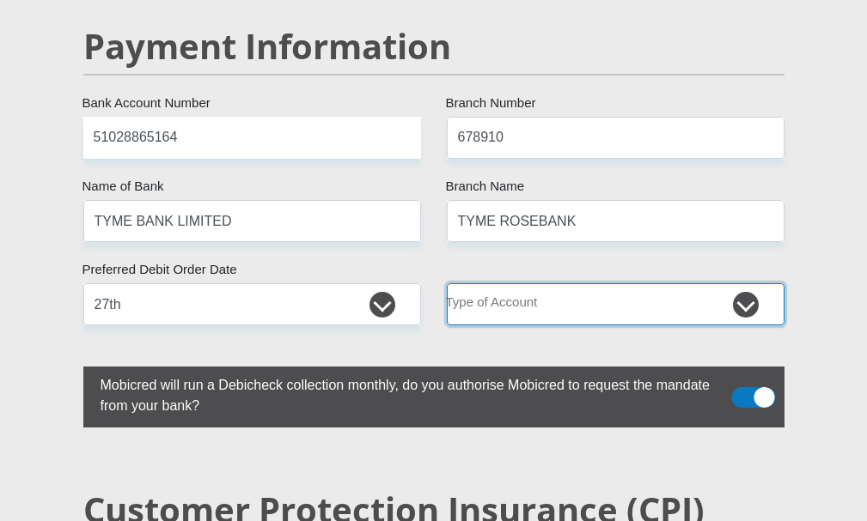
click at [739, 295] on select "Cheque Savings" at bounding box center [616, 304] width 338 height 42
select select "SAV"
click at [447, 283] on select "Cheque Savings" at bounding box center [616, 304] width 338 height 42
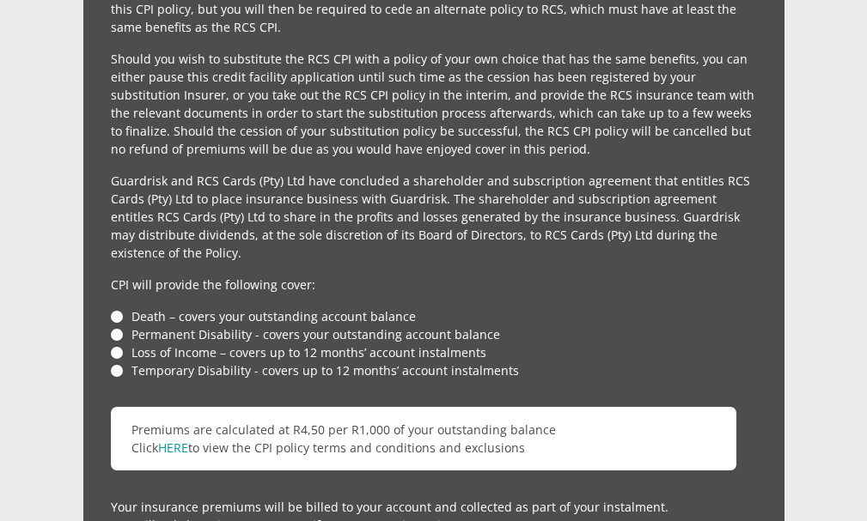
scroll to position [4294, 0]
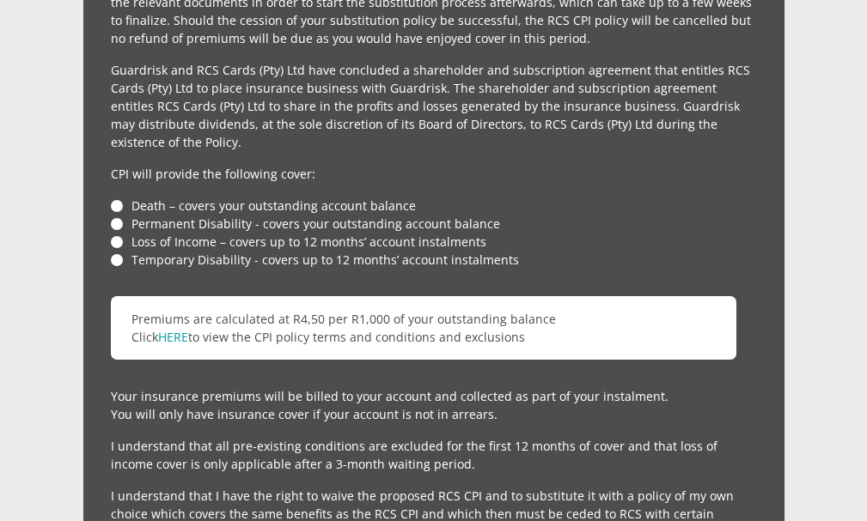
click at [119, 197] on li "Death – covers your outstanding account balance" at bounding box center [434, 206] width 646 height 18
click at [113, 197] on li "Death – covers your outstanding account balance" at bounding box center [434, 206] width 646 height 18
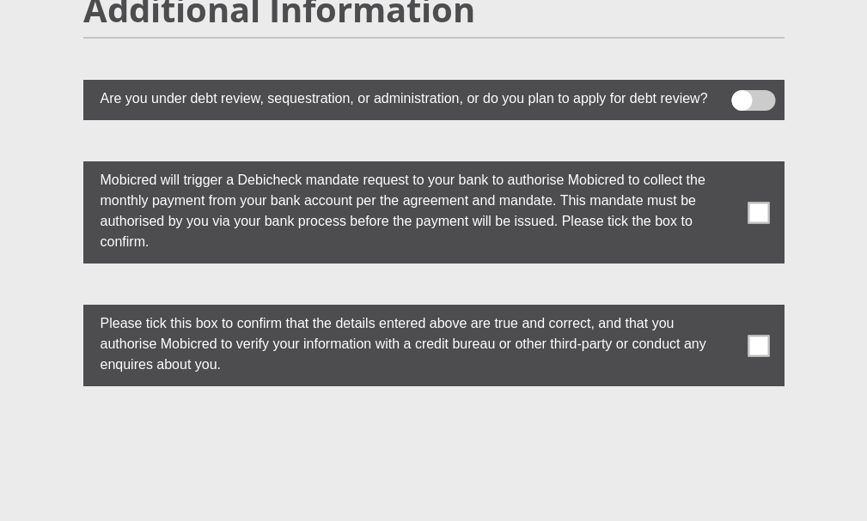
scroll to position [4981, 0]
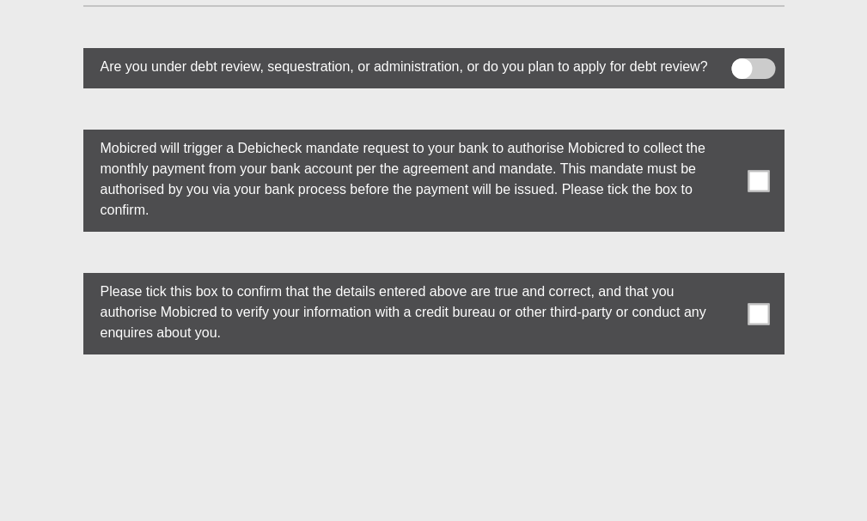
click at [765, 170] on span at bounding box center [757, 180] width 21 height 21
click at [732, 134] on input "checkbox" at bounding box center [732, 134] width 0 height 0
click at [762, 310] on span at bounding box center [757, 313] width 21 height 21
click at [732, 277] on input "checkbox" at bounding box center [732, 277] width 0 height 0
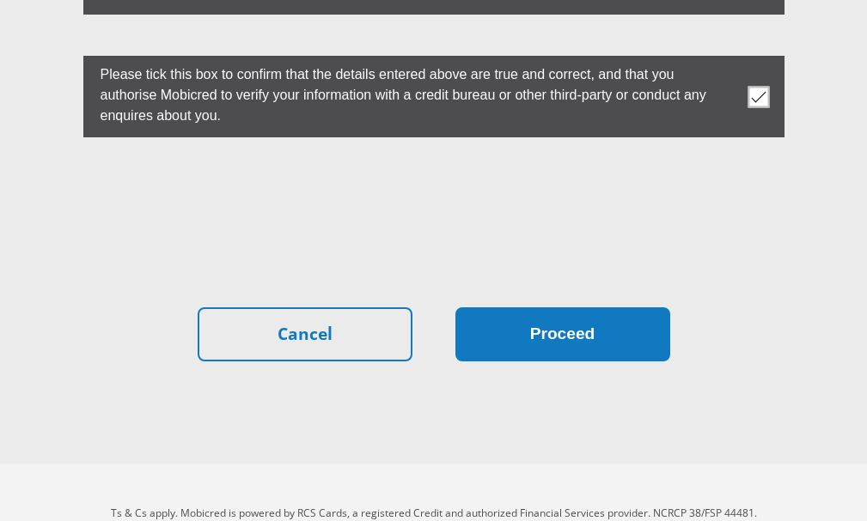
scroll to position [5230, 0]
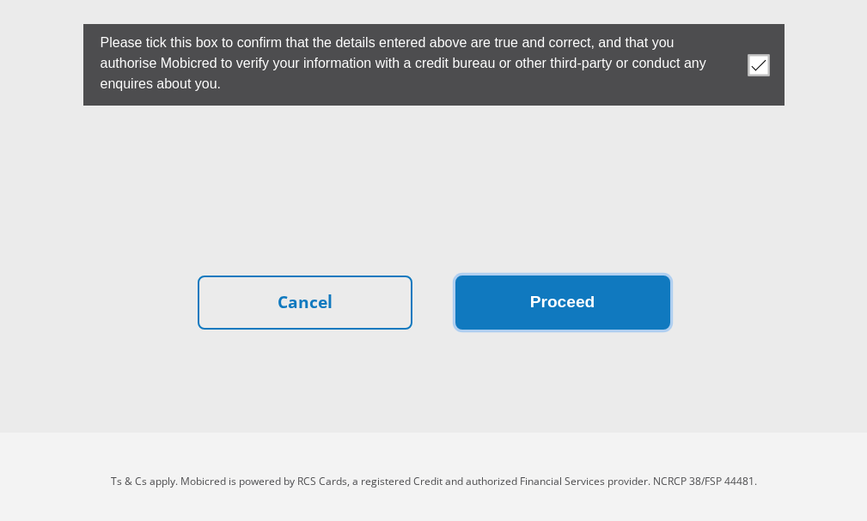
click at [532, 300] on button "Proceed" at bounding box center [562, 303] width 215 height 54
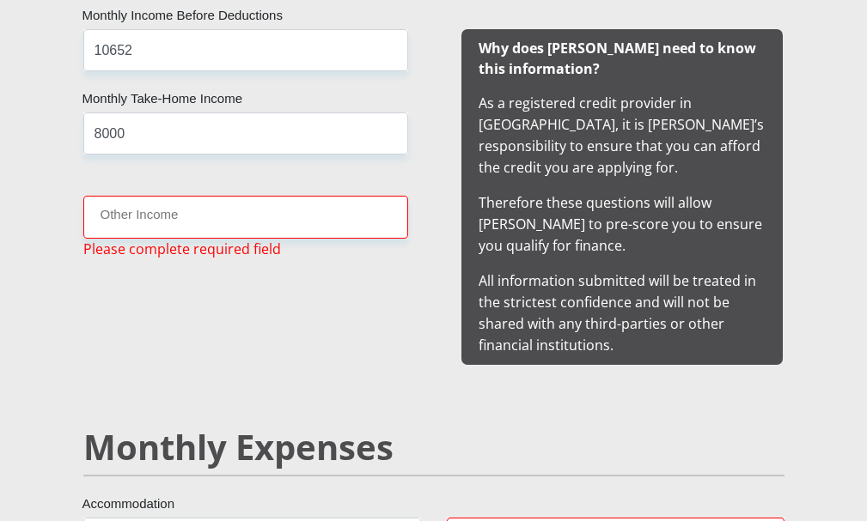
scroll to position [1779, 0]
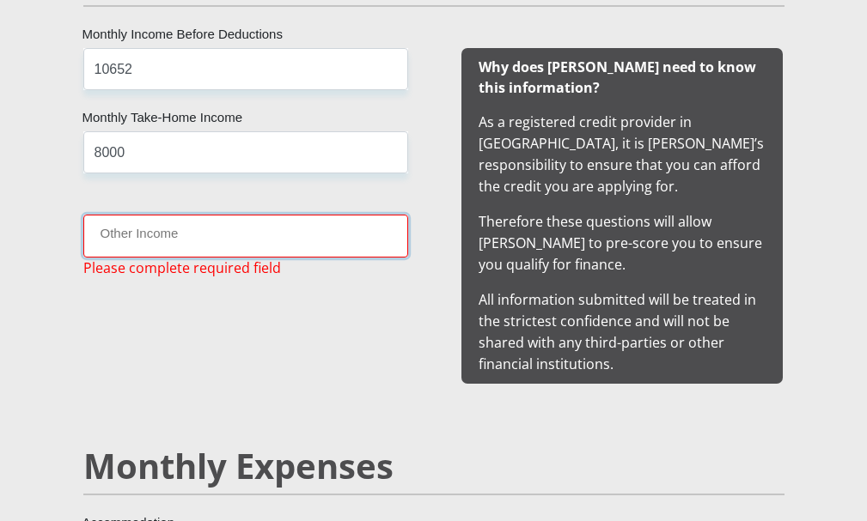
click at [165, 237] on input "Other Income" at bounding box center [245, 236] width 325 height 42
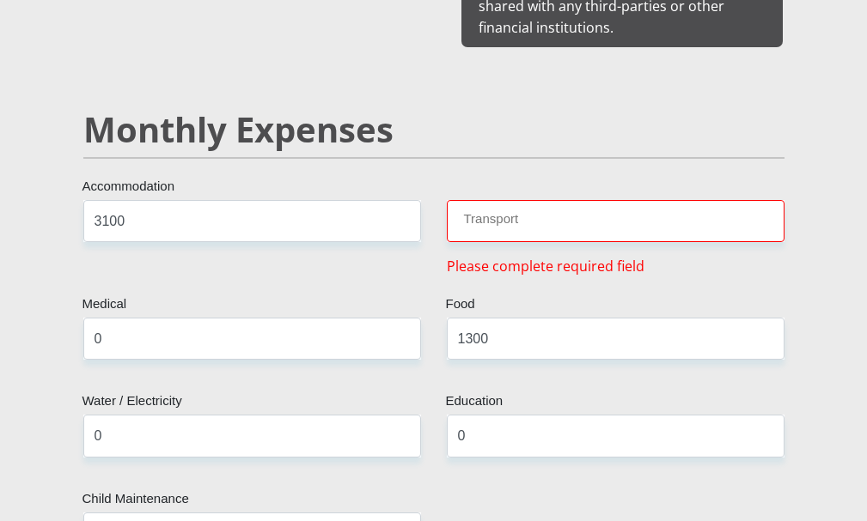
scroll to position [2122, 0]
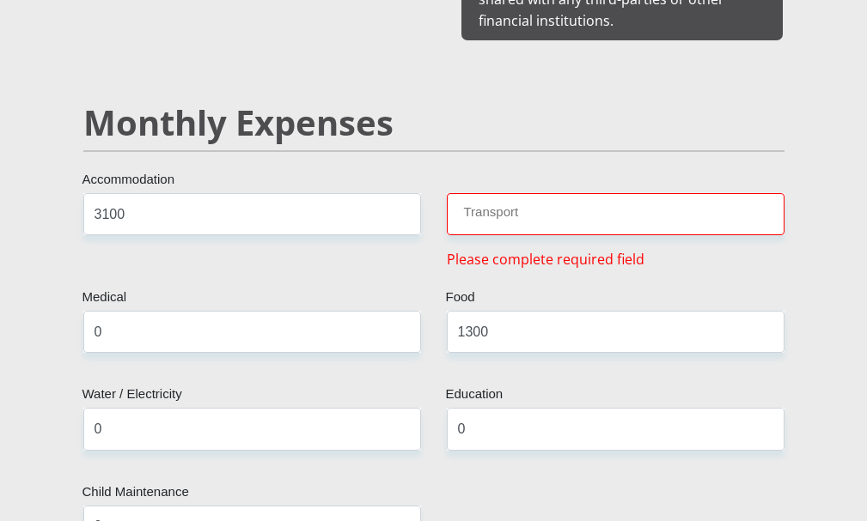
type input "1000"
click at [508, 201] on input "Transport" at bounding box center [616, 214] width 338 height 42
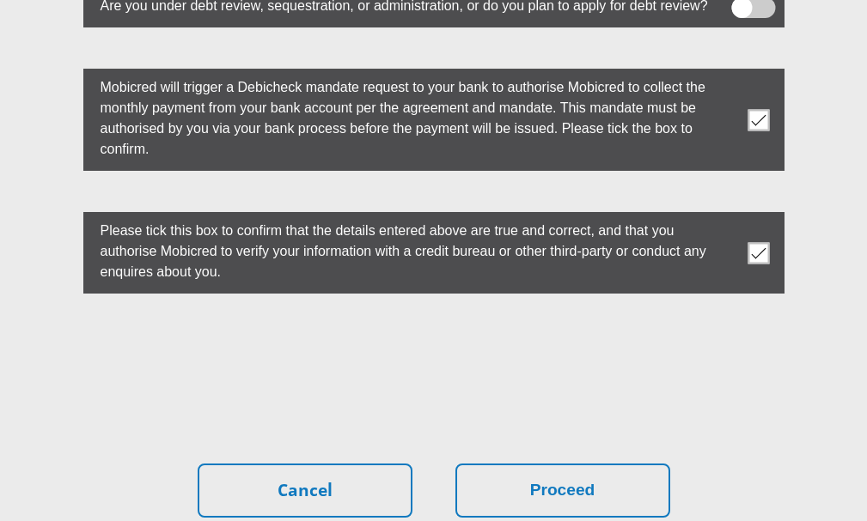
scroll to position [5230, 0]
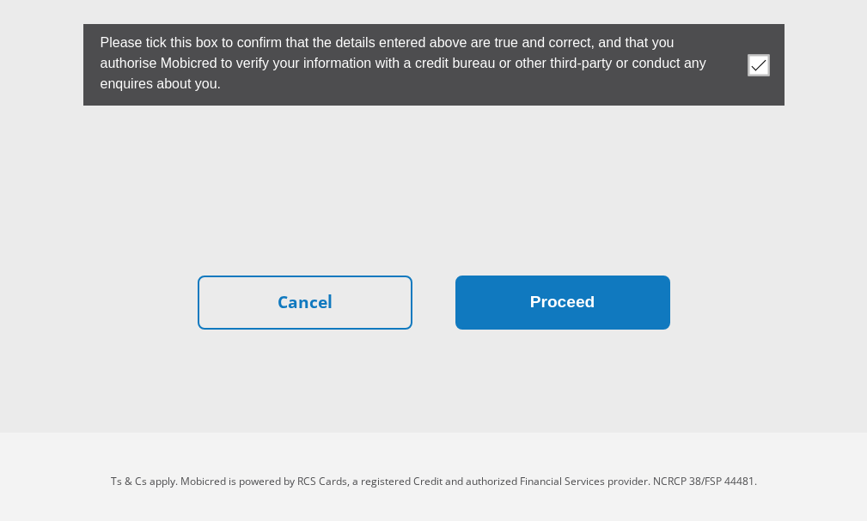
type input "0"
click at [510, 279] on button "Proceed" at bounding box center [562, 303] width 215 height 54
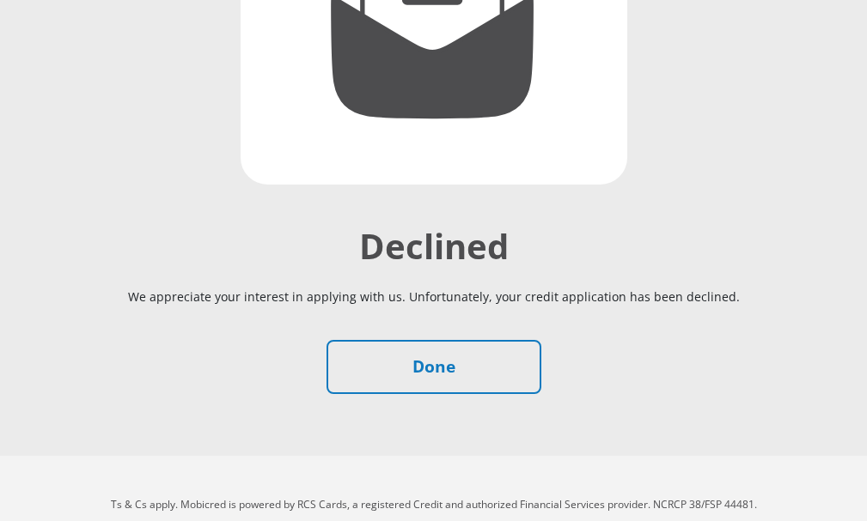
scroll to position [449, 0]
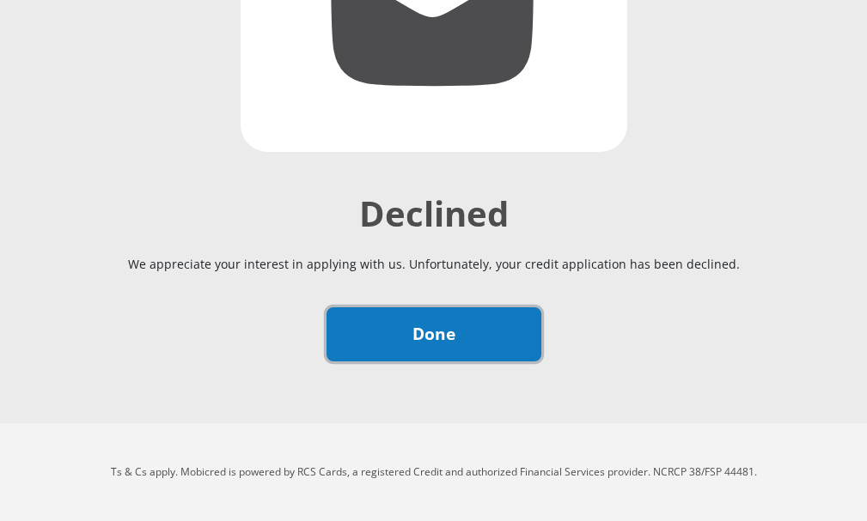
click at [411, 348] on link "Done" at bounding box center [433, 334] width 215 height 54
